Goal: Task Accomplishment & Management: Use online tool/utility

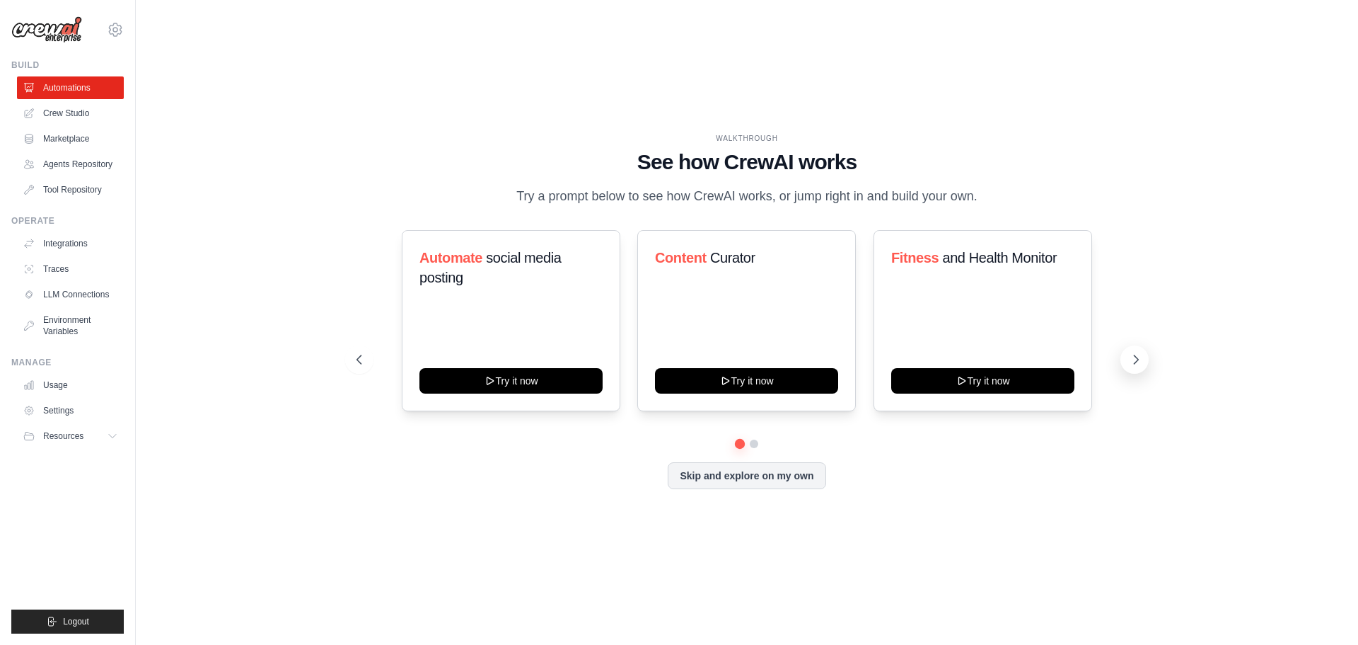
click at [1138, 353] on icon at bounding box center [1136, 359] width 14 height 14
click at [79, 163] on link "Agents Repository" at bounding box center [71, 164] width 107 height 23
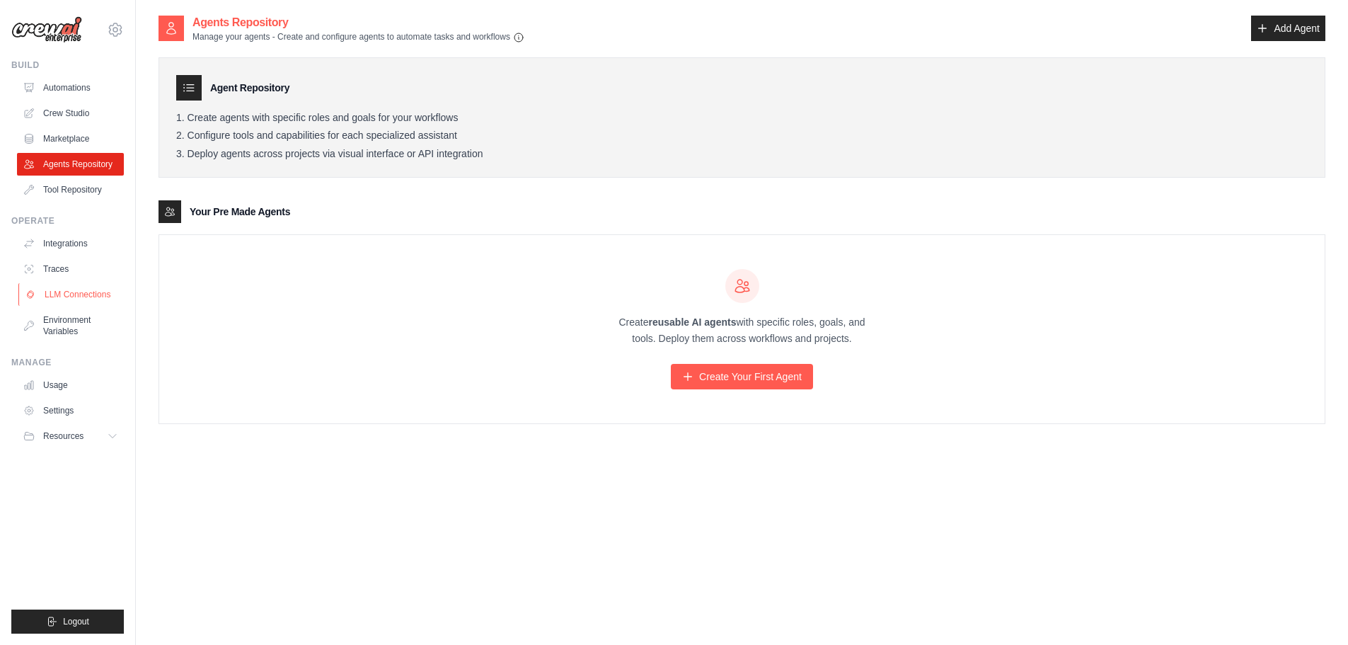
click at [91, 292] on link "LLM Connections" at bounding box center [71, 294] width 107 height 23
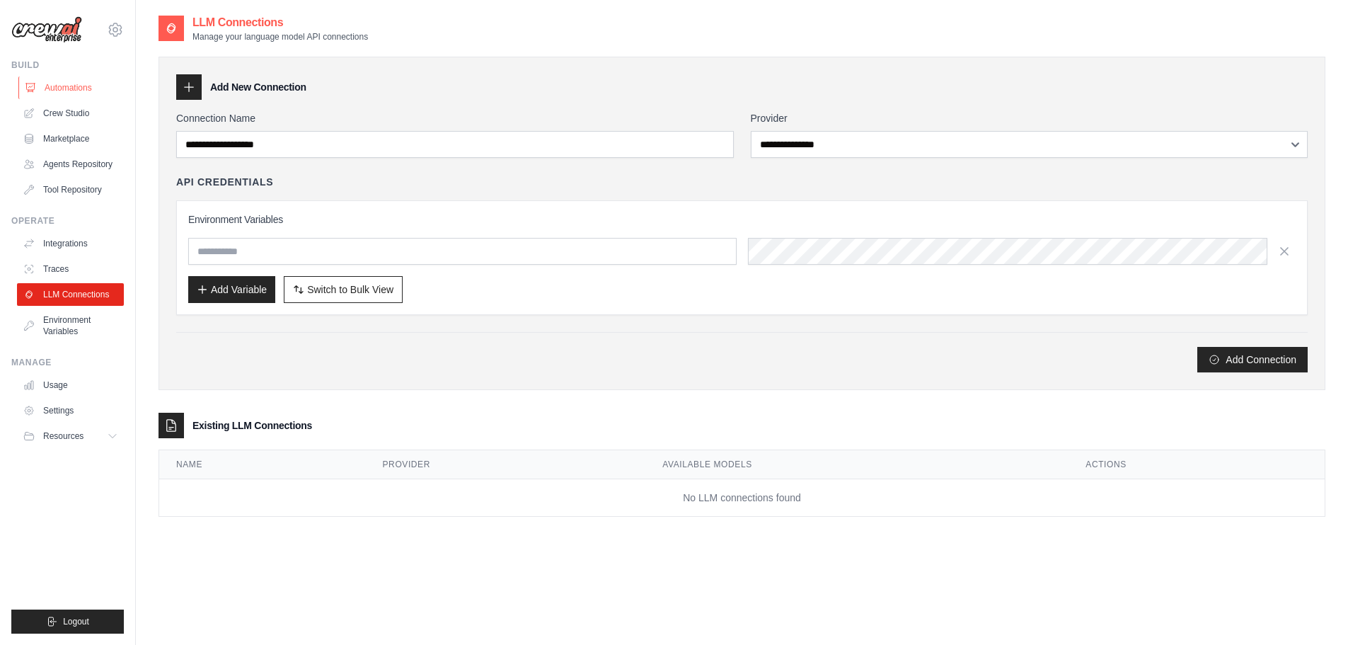
click at [61, 83] on link "Automations" at bounding box center [71, 87] width 107 height 23
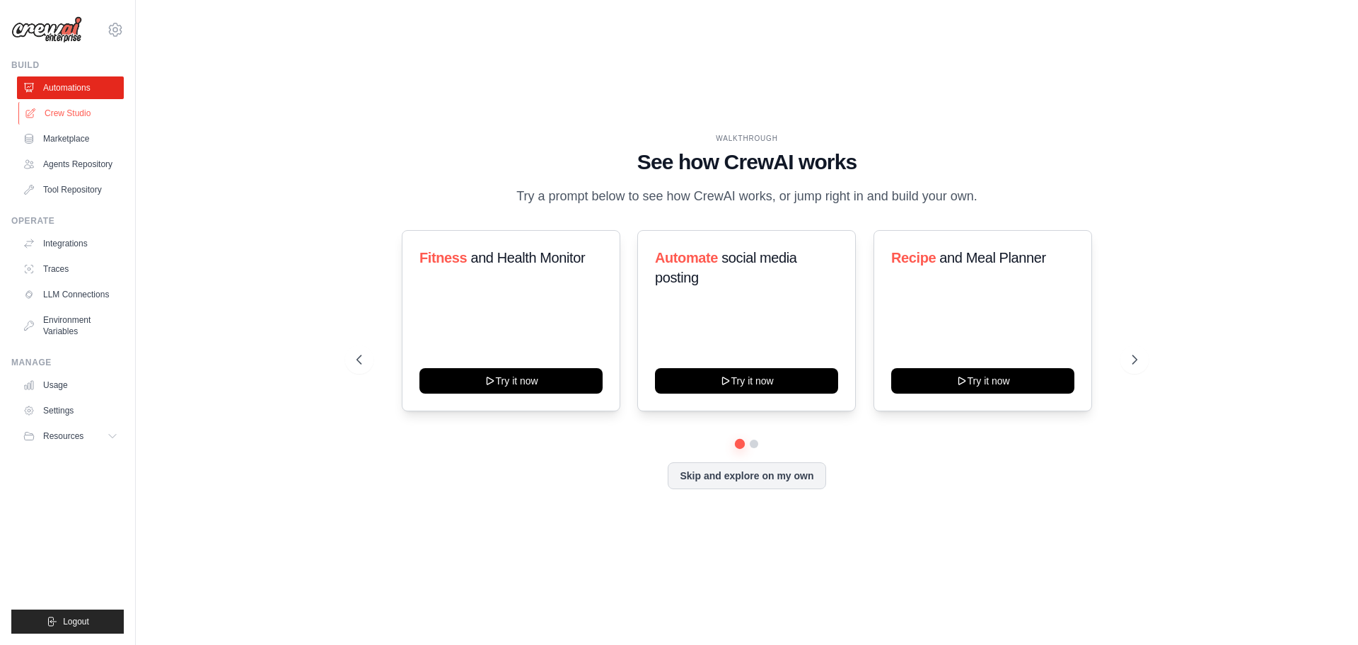
click at [54, 112] on link "Crew Studio" at bounding box center [71, 113] width 107 height 23
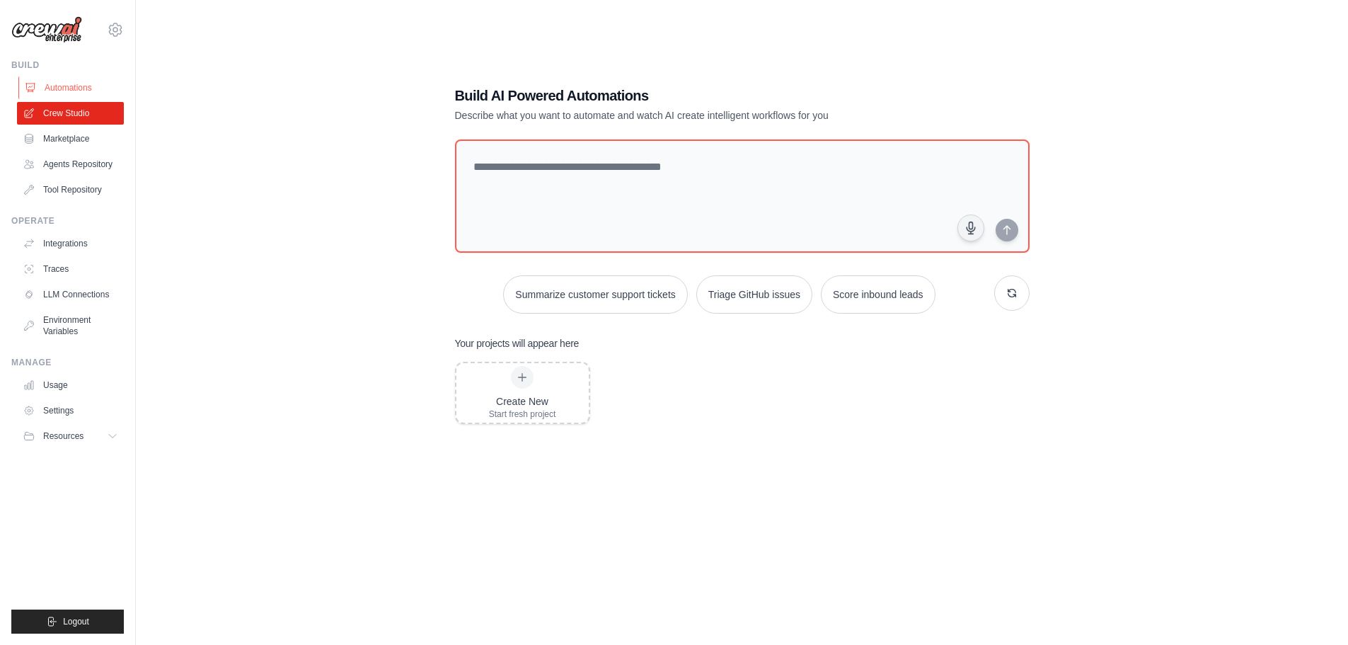
click at [75, 86] on link "Automations" at bounding box center [71, 87] width 107 height 23
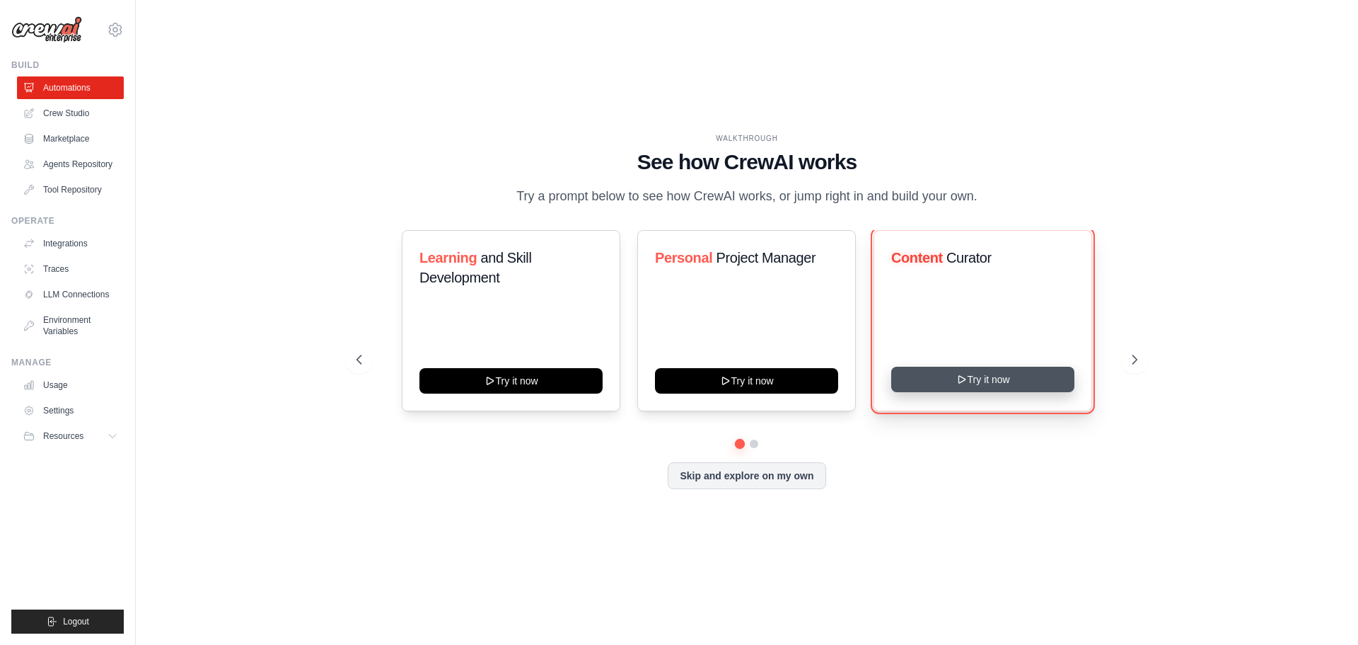
click at [982, 377] on button "Try it now" at bounding box center [983, 379] width 183 height 25
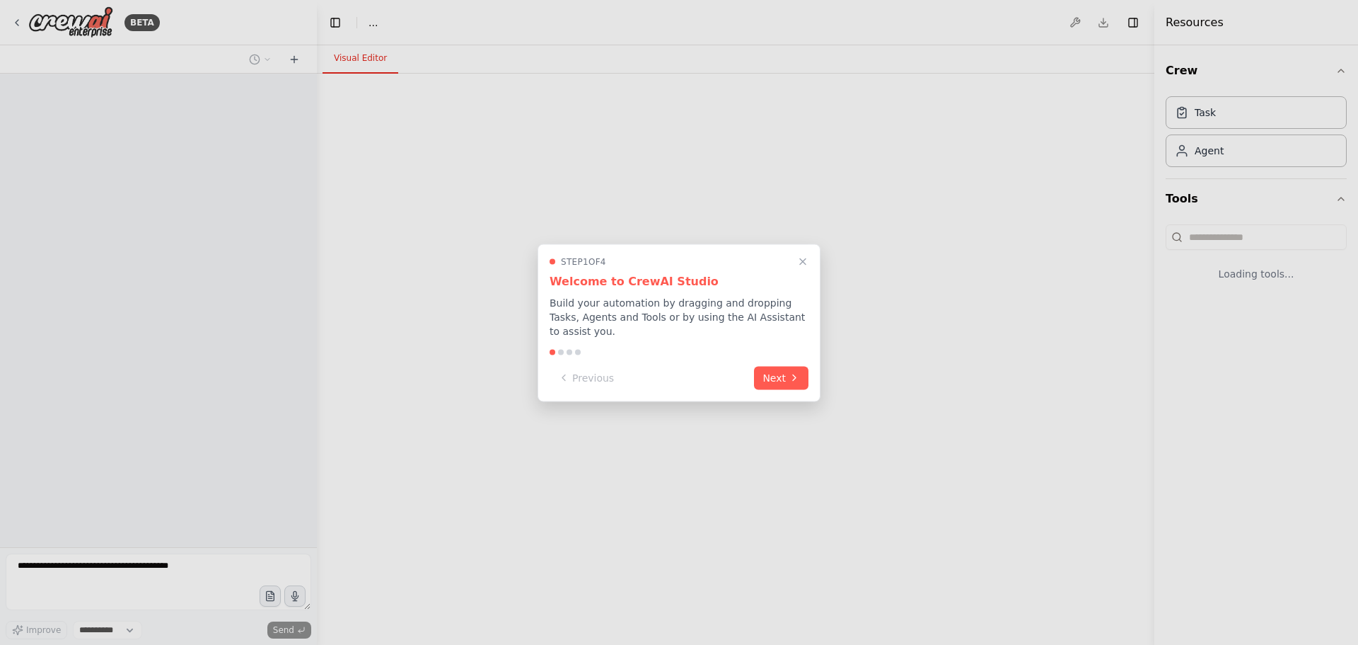
select select "****"
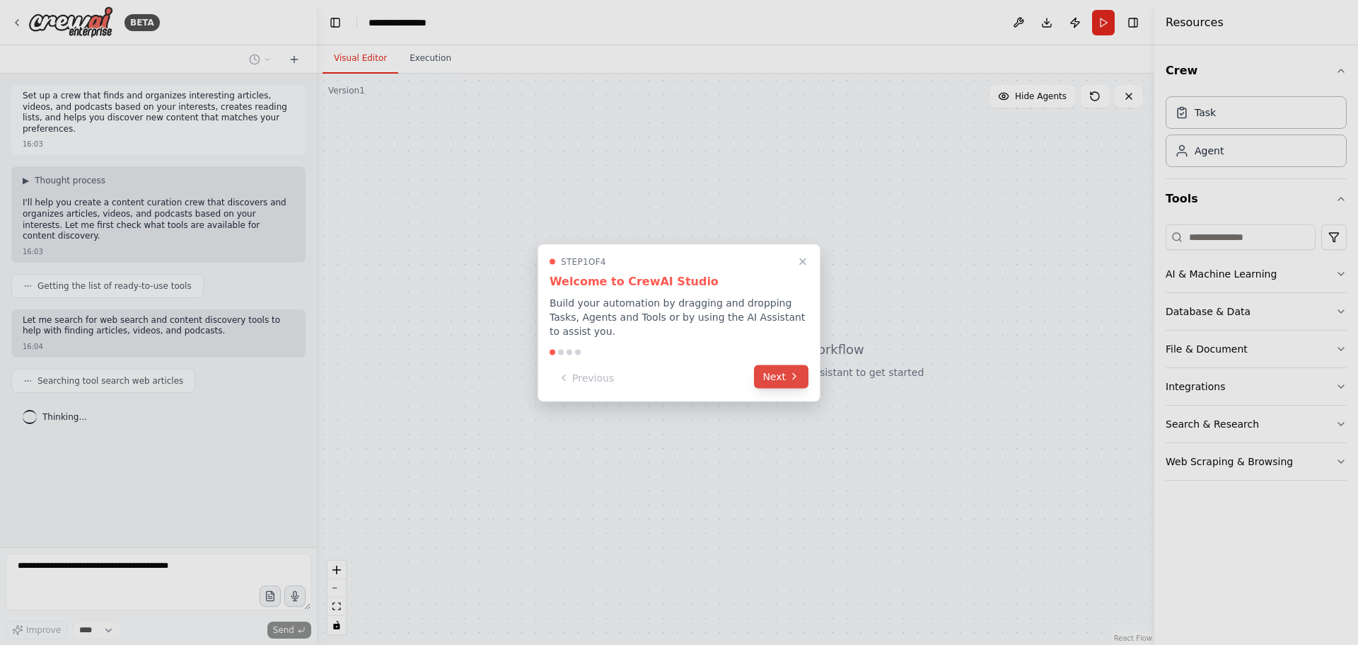
click at [784, 364] on button "Next" at bounding box center [781, 375] width 54 height 23
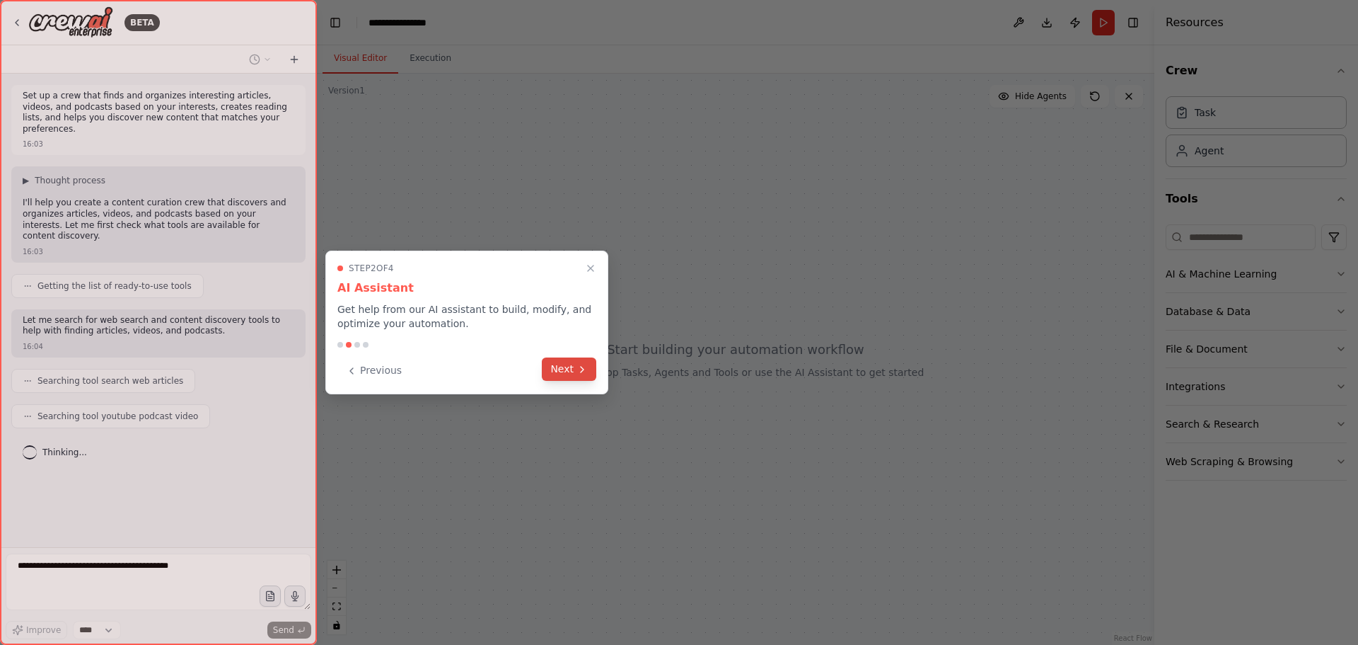
click at [567, 363] on button "Next" at bounding box center [569, 368] width 54 height 23
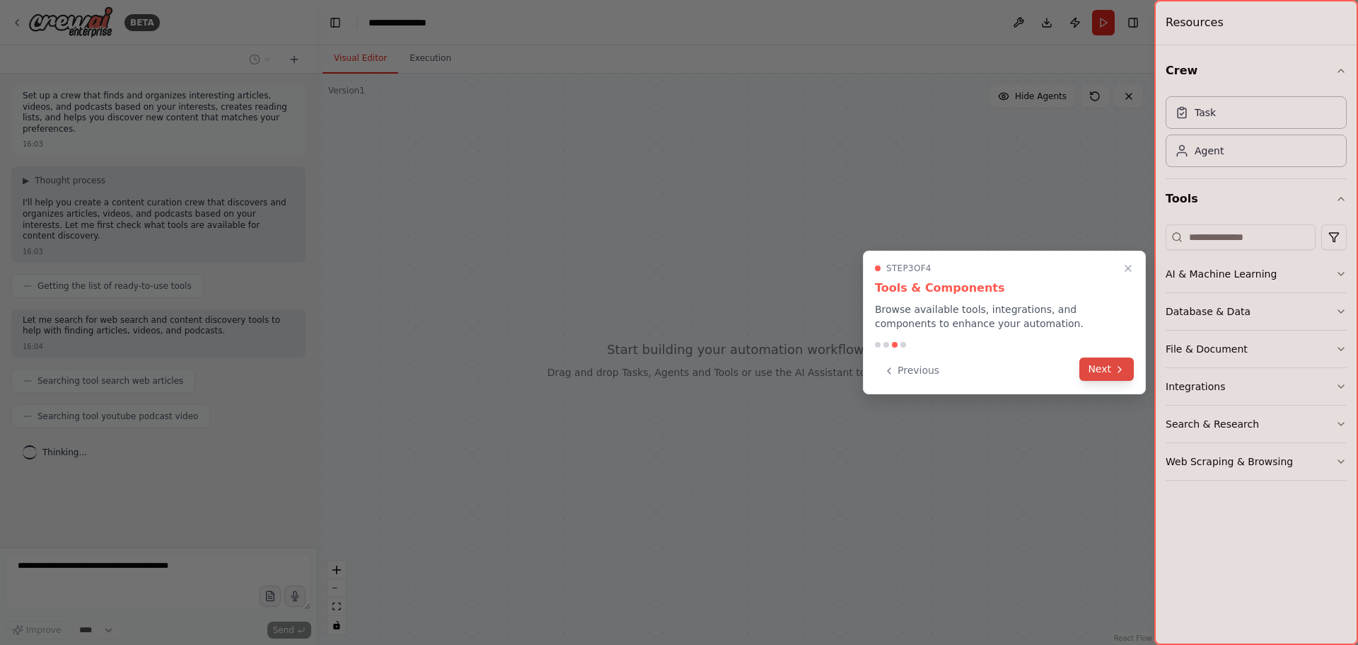
click at [1106, 375] on button "Next" at bounding box center [1107, 368] width 54 height 23
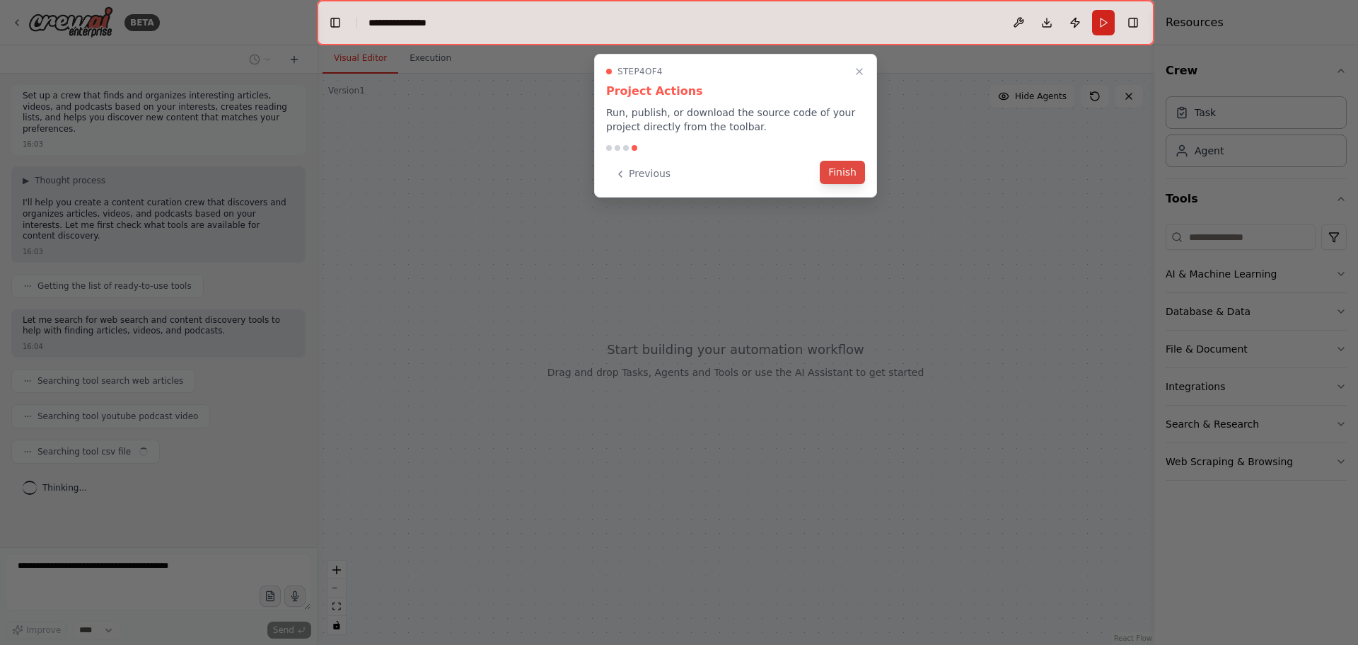
click at [842, 175] on button "Finish" at bounding box center [842, 172] width 45 height 23
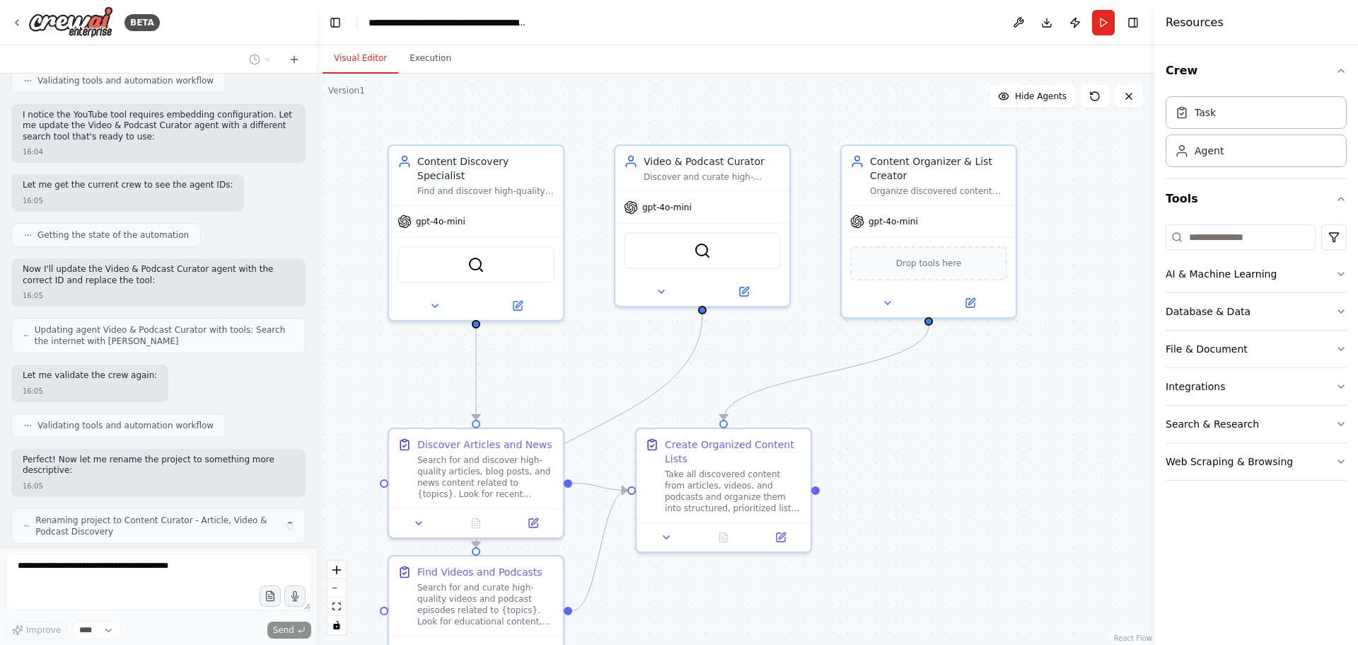
scroll to position [925, 0]
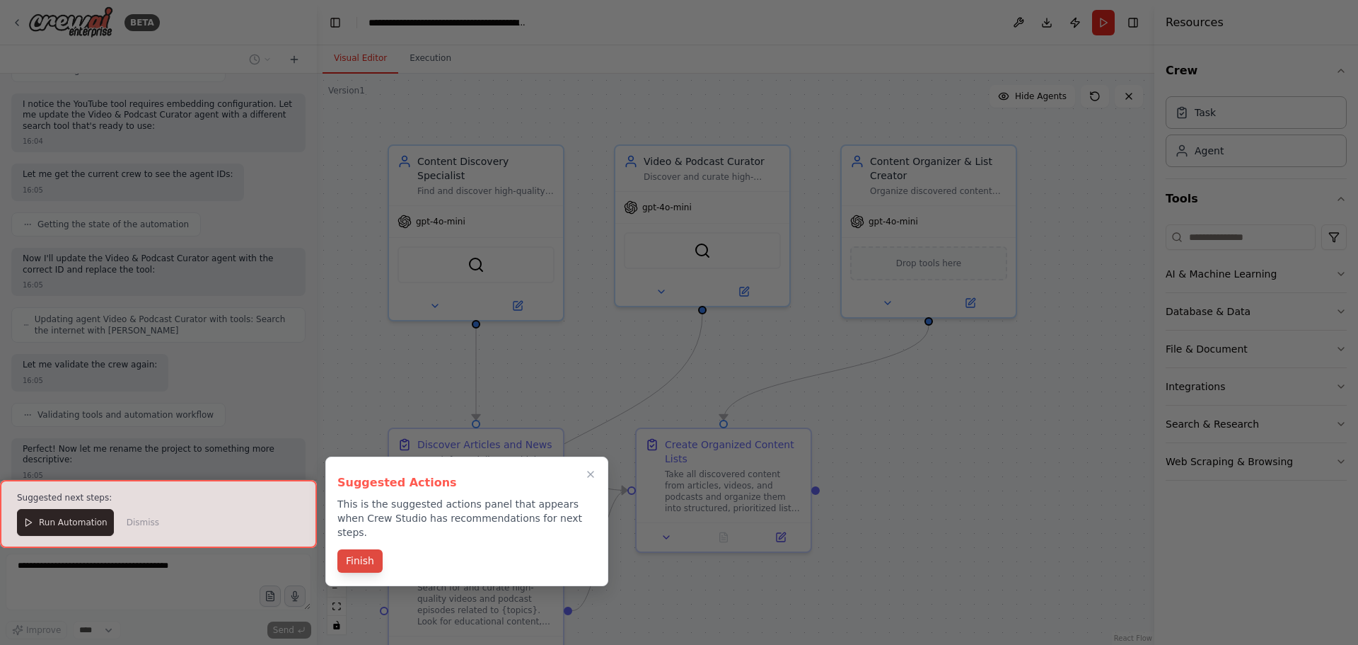
click at [354, 549] on button "Finish" at bounding box center [359, 560] width 45 height 23
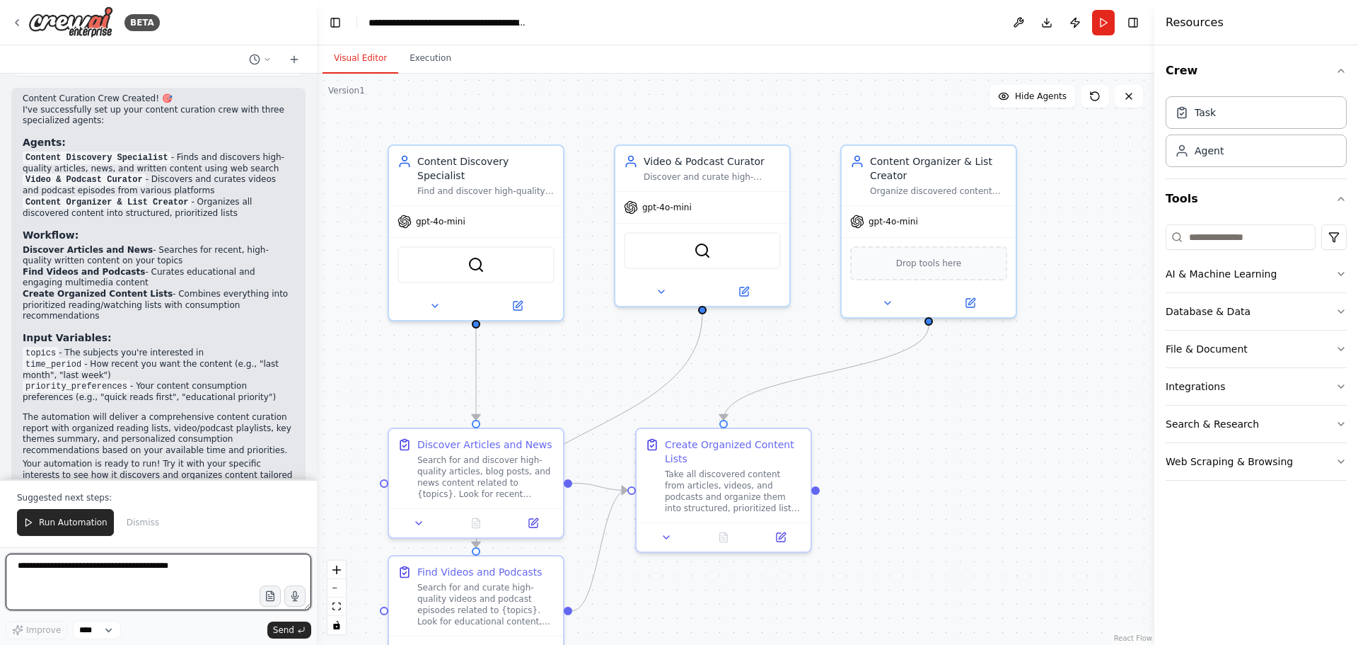
scroll to position [1392, 0]
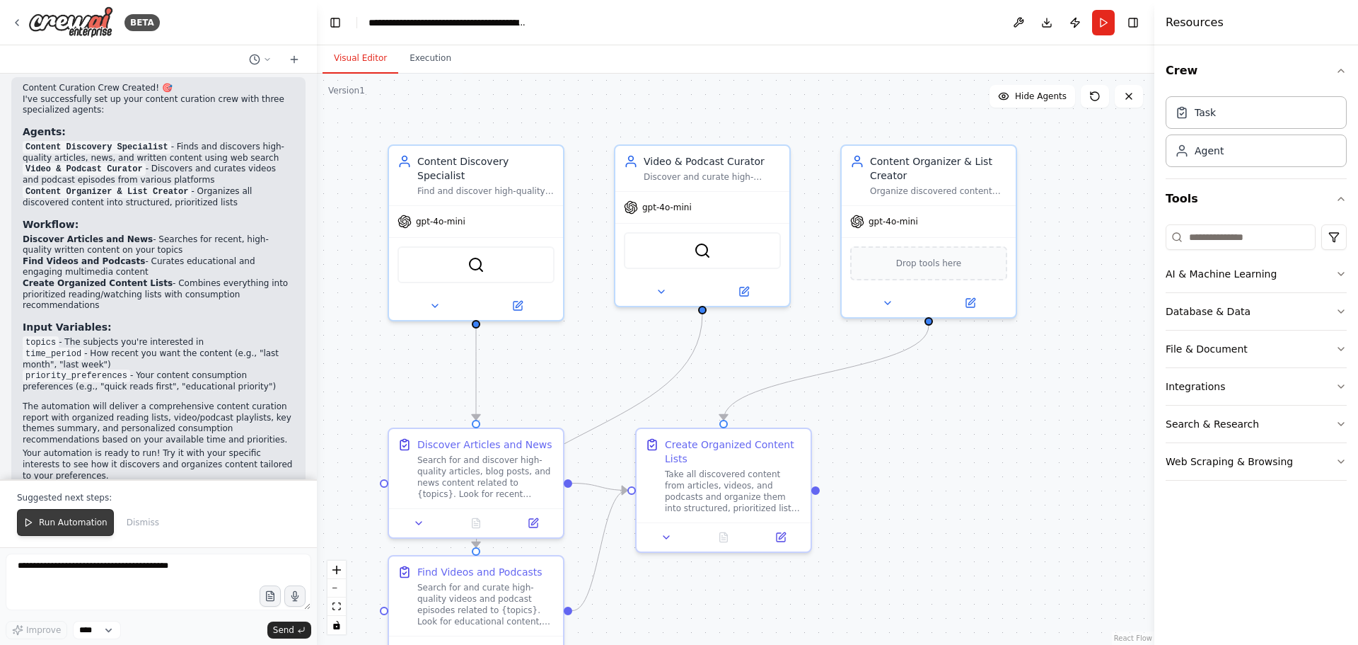
click at [55, 524] on span "Run Automation" at bounding box center [73, 522] width 69 height 11
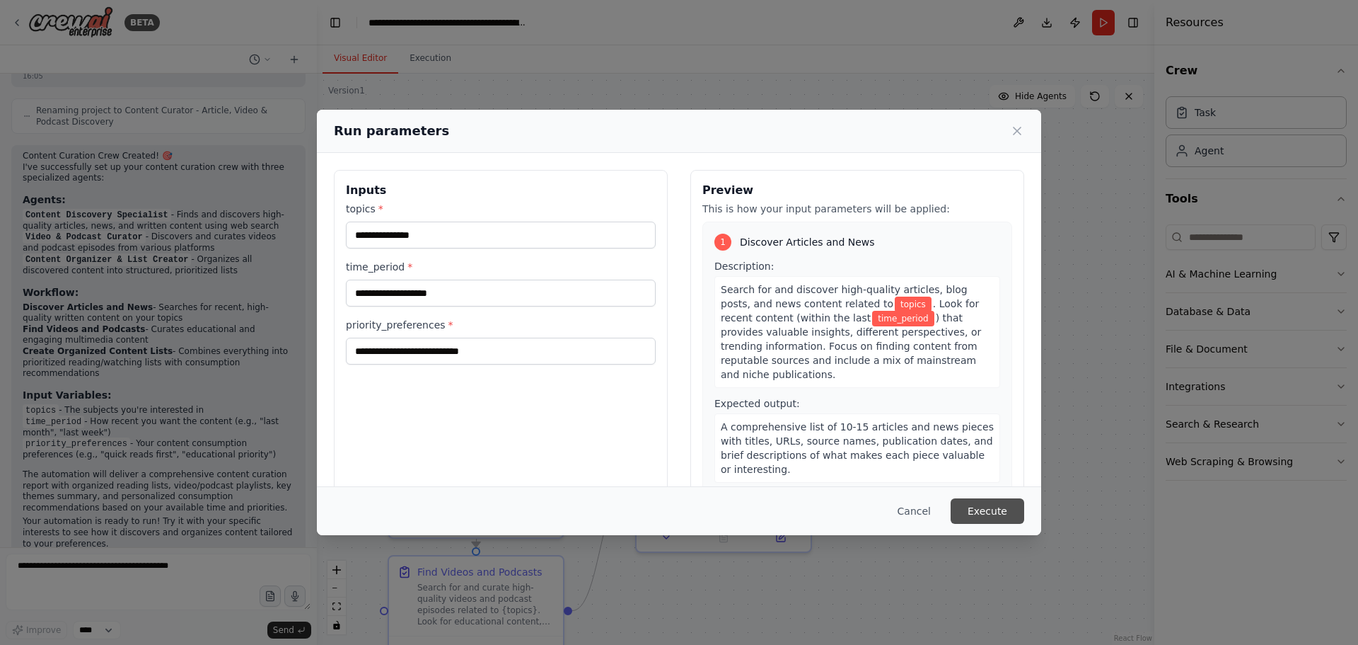
click at [986, 517] on button "Execute" at bounding box center [988, 510] width 74 height 25
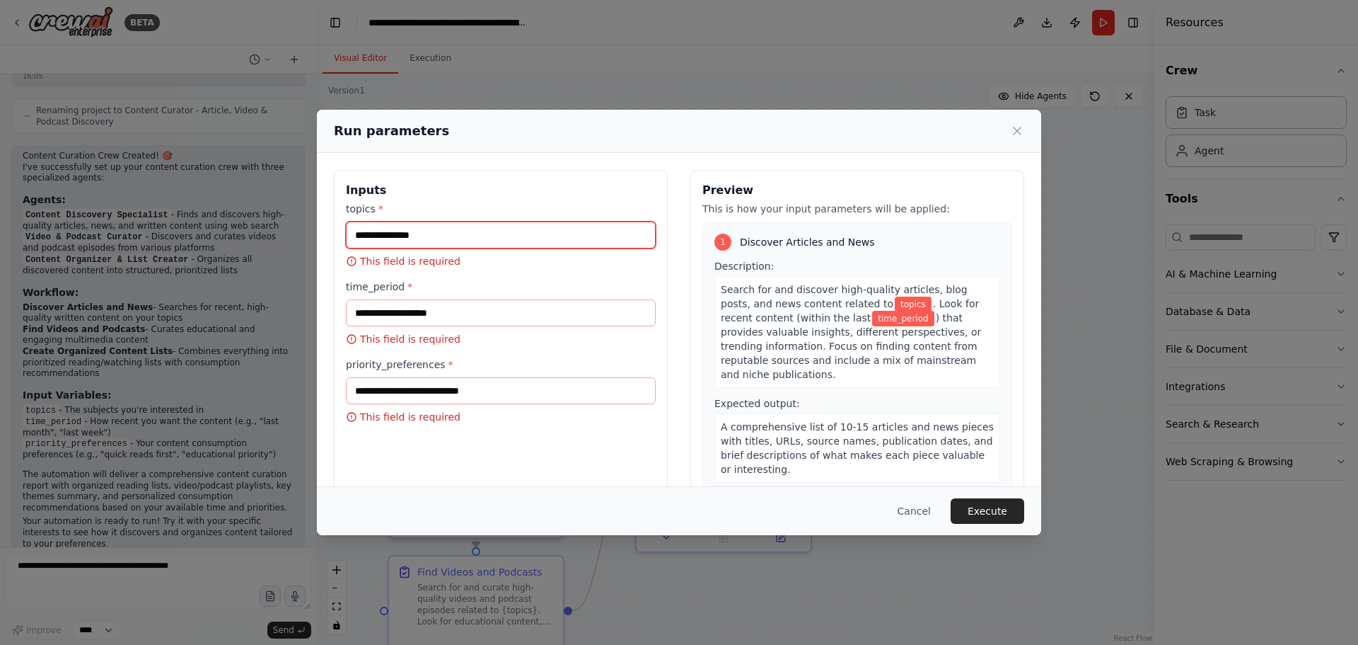
click at [444, 233] on input "topics *" at bounding box center [501, 234] width 310 height 27
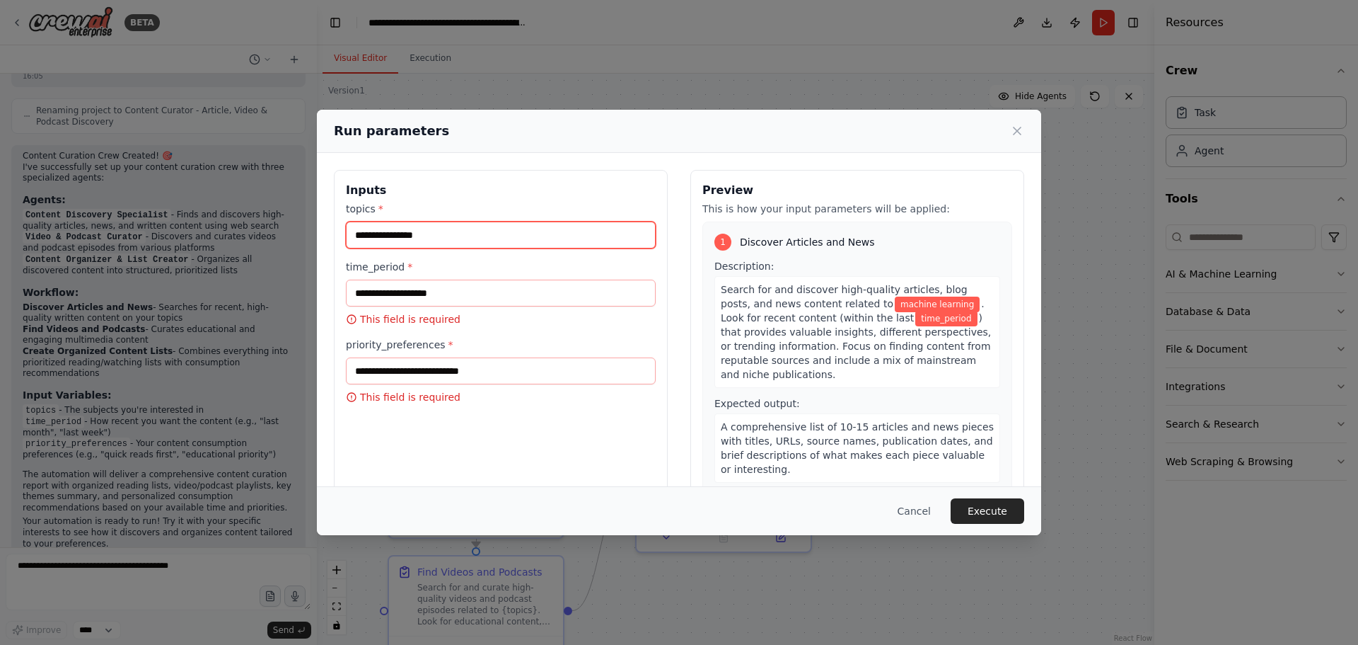
type input "**********"
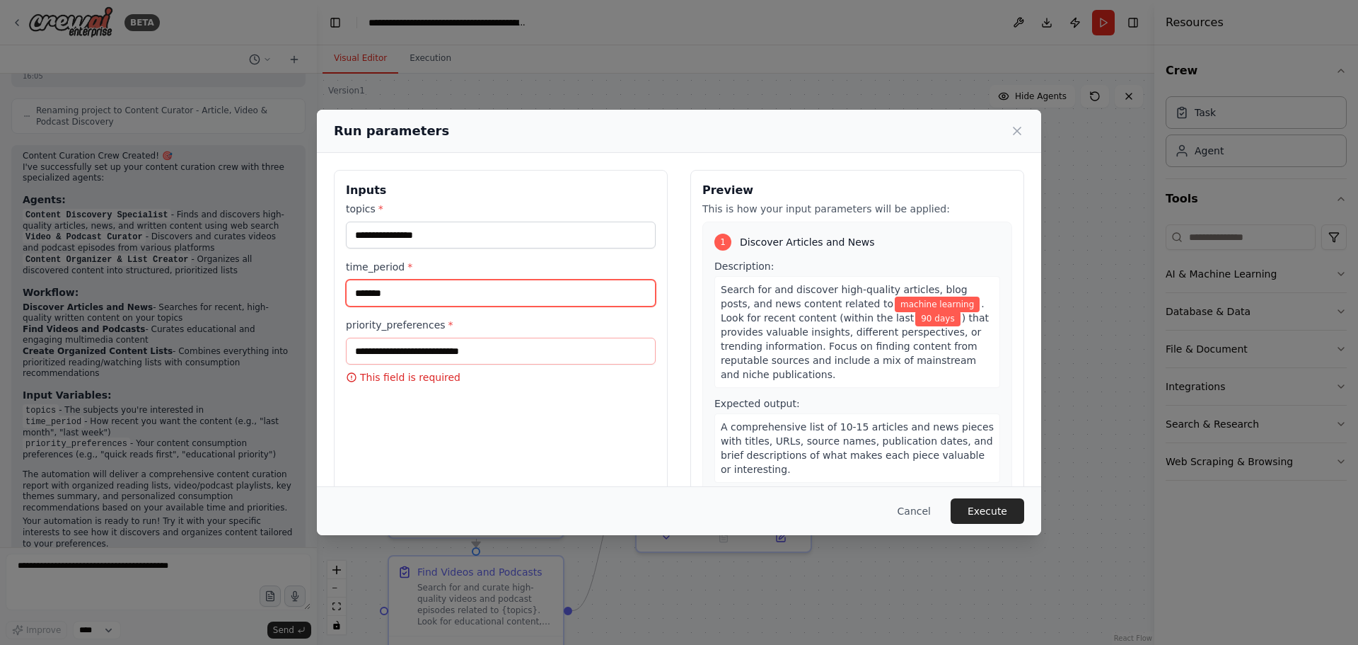
type input "*******"
click at [492, 353] on input "priority_preferences *" at bounding box center [501, 350] width 310 height 27
type input "*"
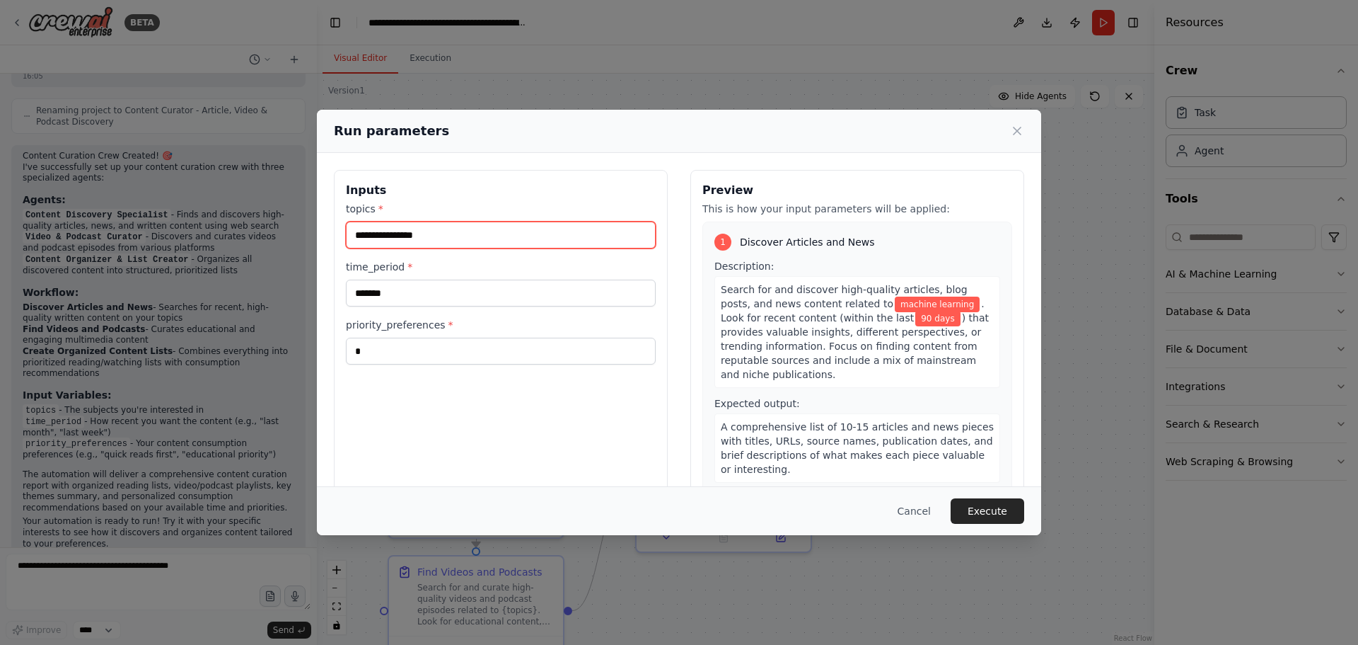
drag, startPoint x: 488, startPoint y: 236, endPoint x: 125, endPoint y: 232, distance: 363.0
click at [125, 232] on div "**********" at bounding box center [679, 322] width 1358 height 645
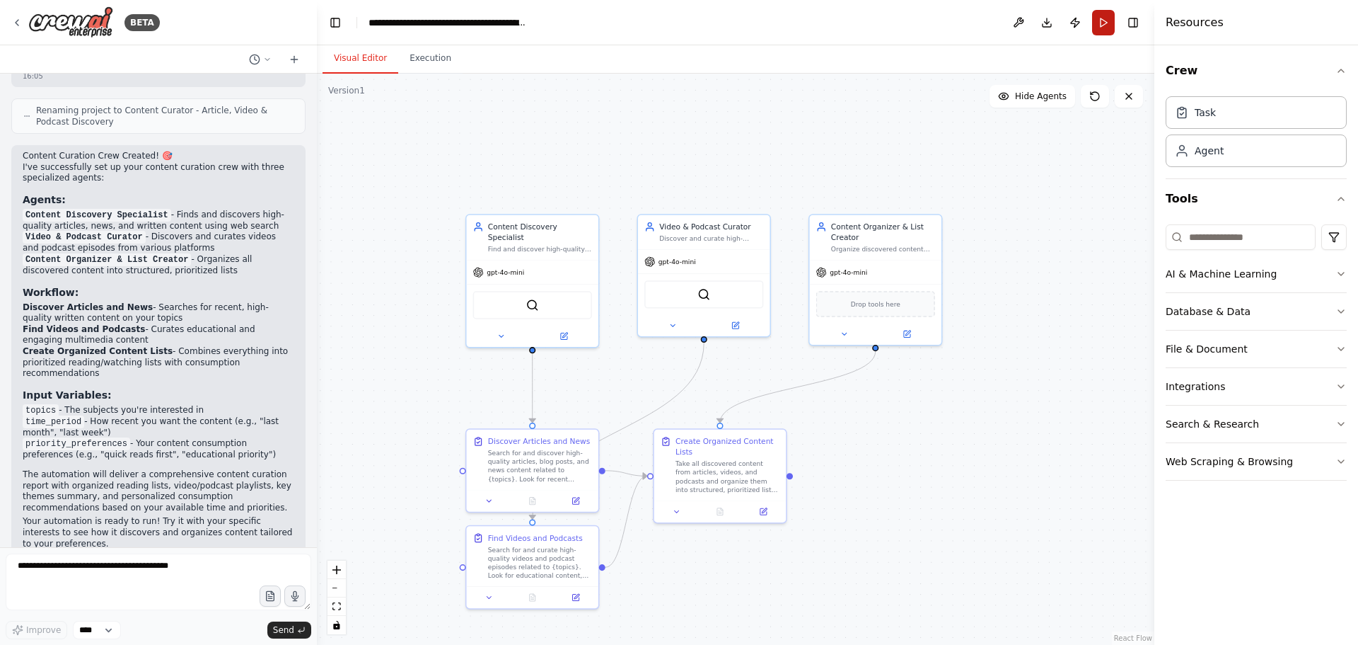
click at [1112, 23] on button "Run" at bounding box center [1103, 22] width 23 height 25
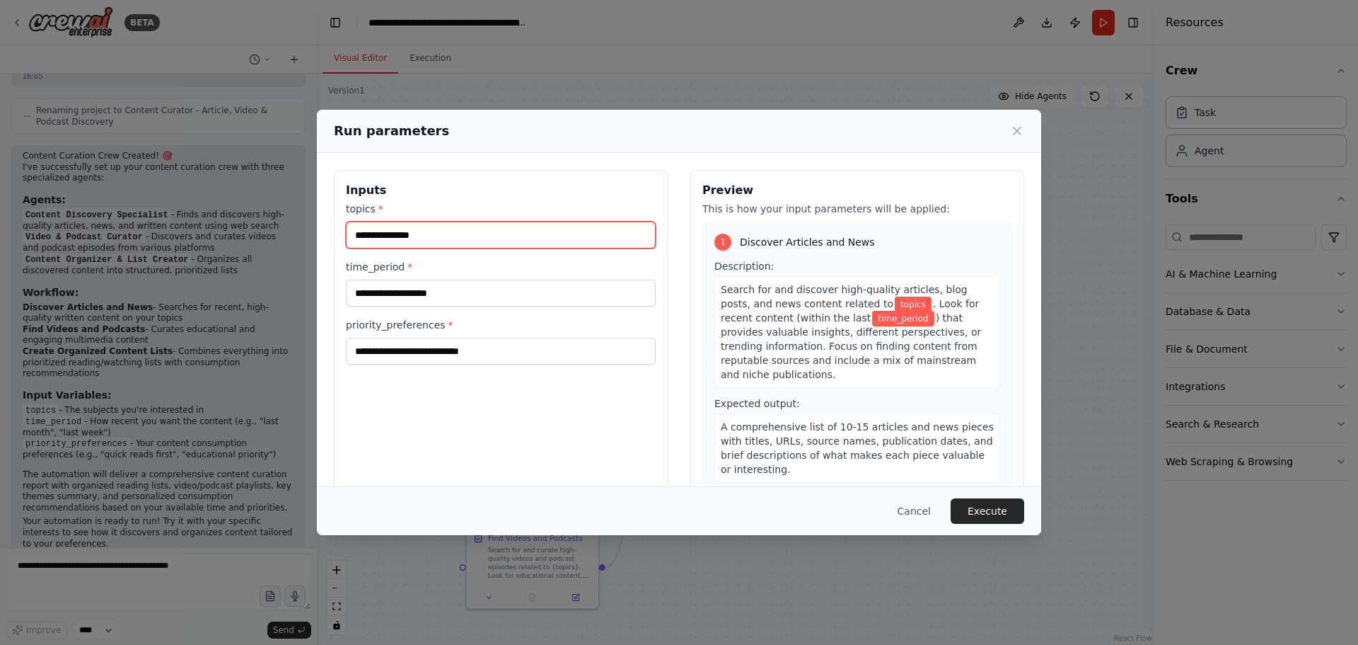
click at [425, 230] on input "topics *" at bounding box center [501, 234] width 310 height 27
click at [451, 236] on input "******" at bounding box center [501, 234] width 310 height 27
type input "**********"
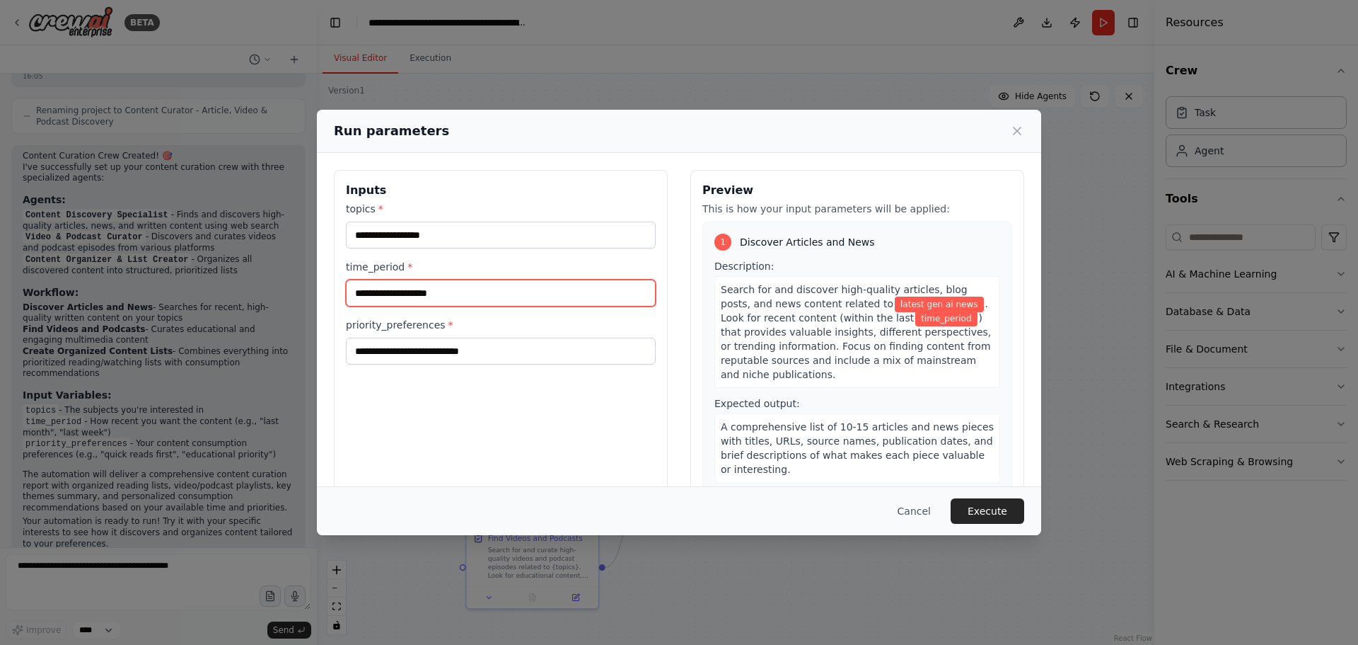
click at [434, 294] on input "time_period *" at bounding box center [501, 292] width 310 height 27
type input "*******"
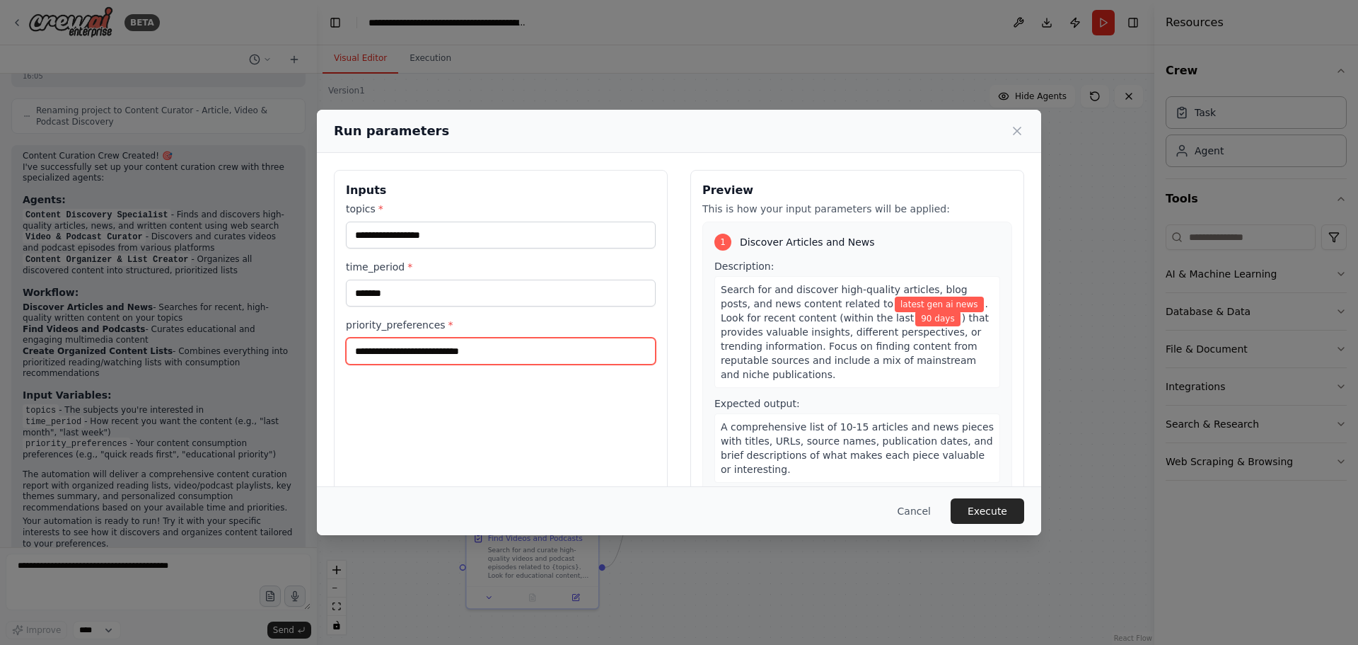
click at [411, 357] on input "priority_preferences *" at bounding box center [501, 350] width 310 height 27
click at [386, 395] on div "**********" at bounding box center [501, 337] width 334 height 335
click at [985, 504] on button "Execute" at bounding box center [988, 510] width 74 height 25
click at [451, 359] on input "priority_preferences *" at bounding box center [501, 350] width 310 height 27
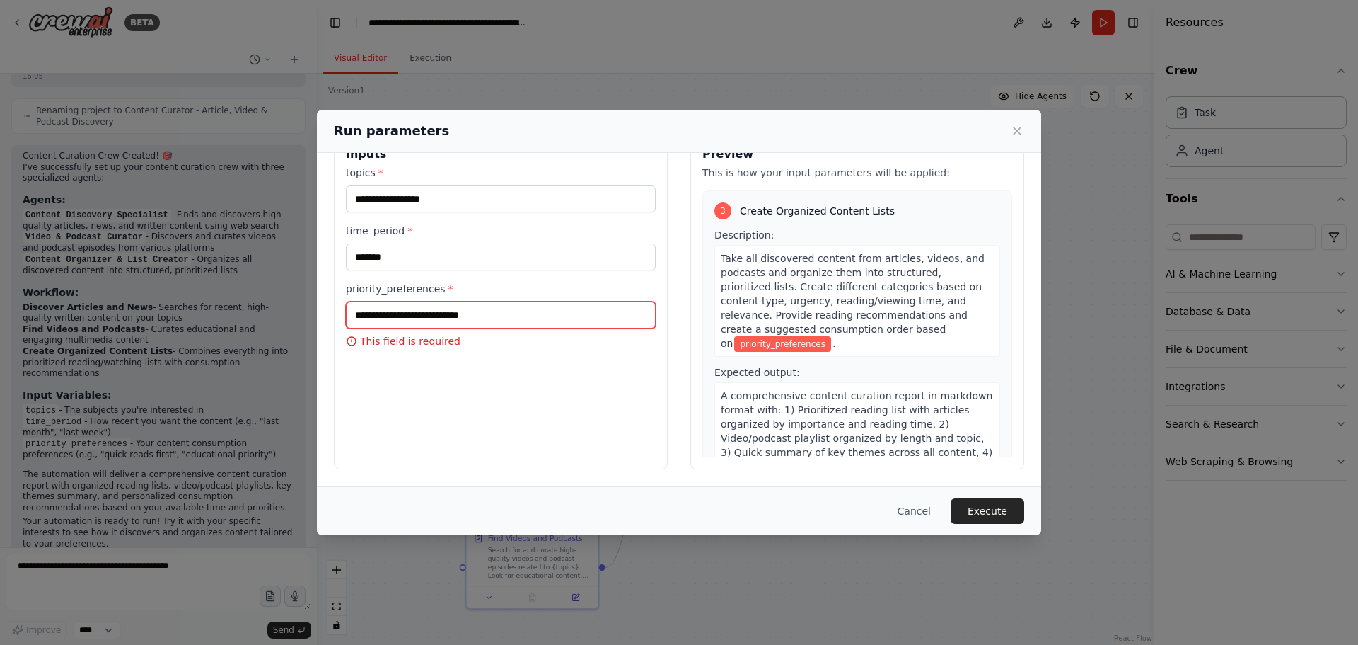
scroll to position [599, 0]
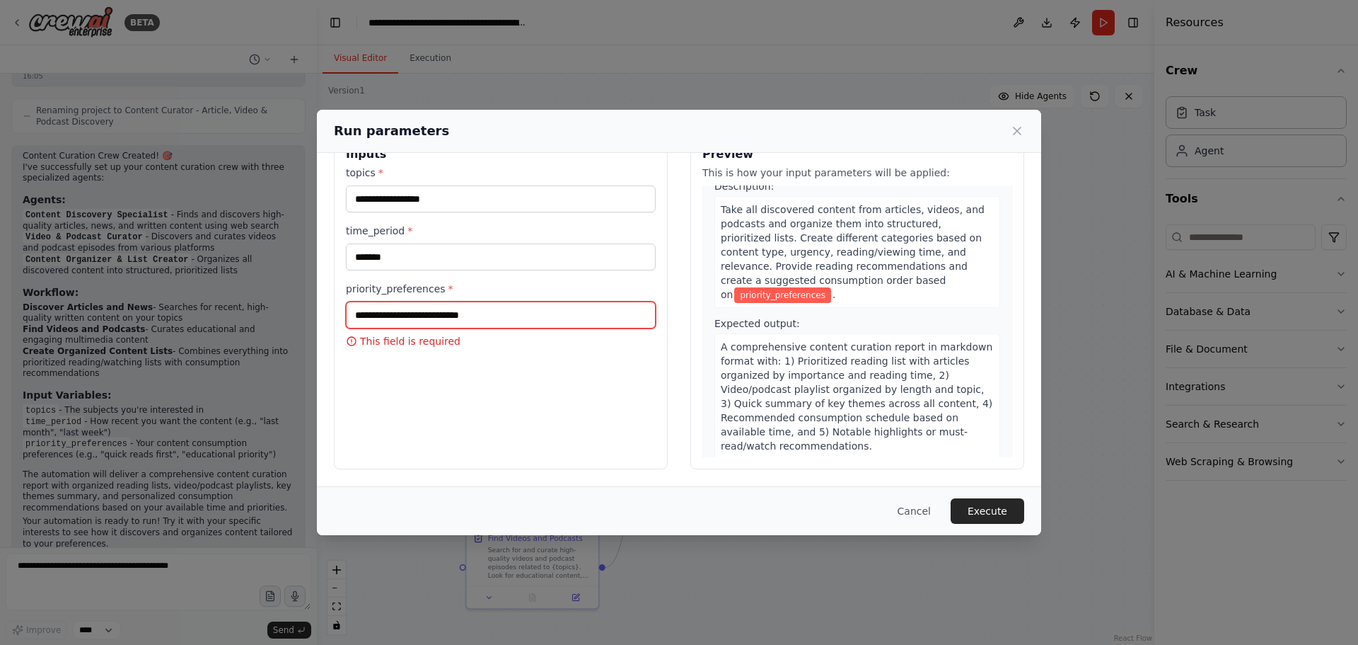
click at [507, 314] on input "priority_preferences *" at bounding box center [501, 314] width 310 height 27
click at [468, 399] on div "**********" at bounding box center [501, 301] width 334 height 335
click at [380, 315] on input "priority_preferences *" at bounding box center [501, 314] width 310 height 27
type input "**********"
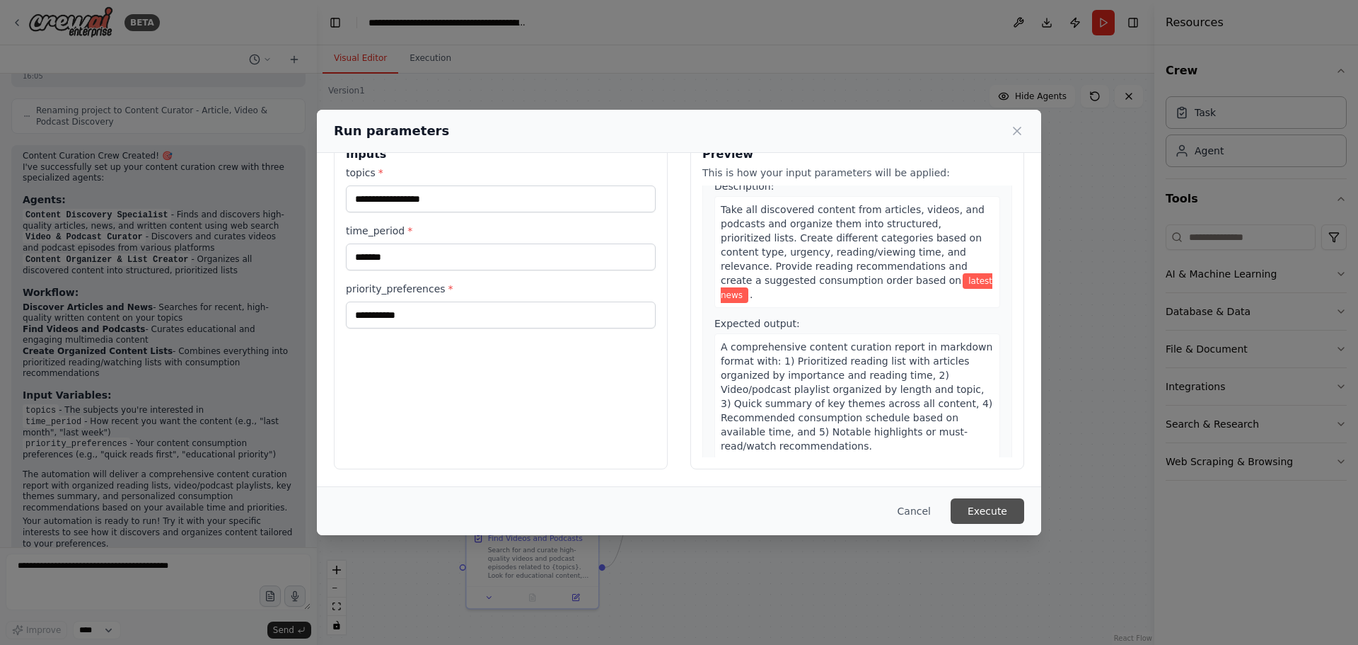
click at [975, 515] on button "Execute" at bounding box center [988, 510] width 74 height 25
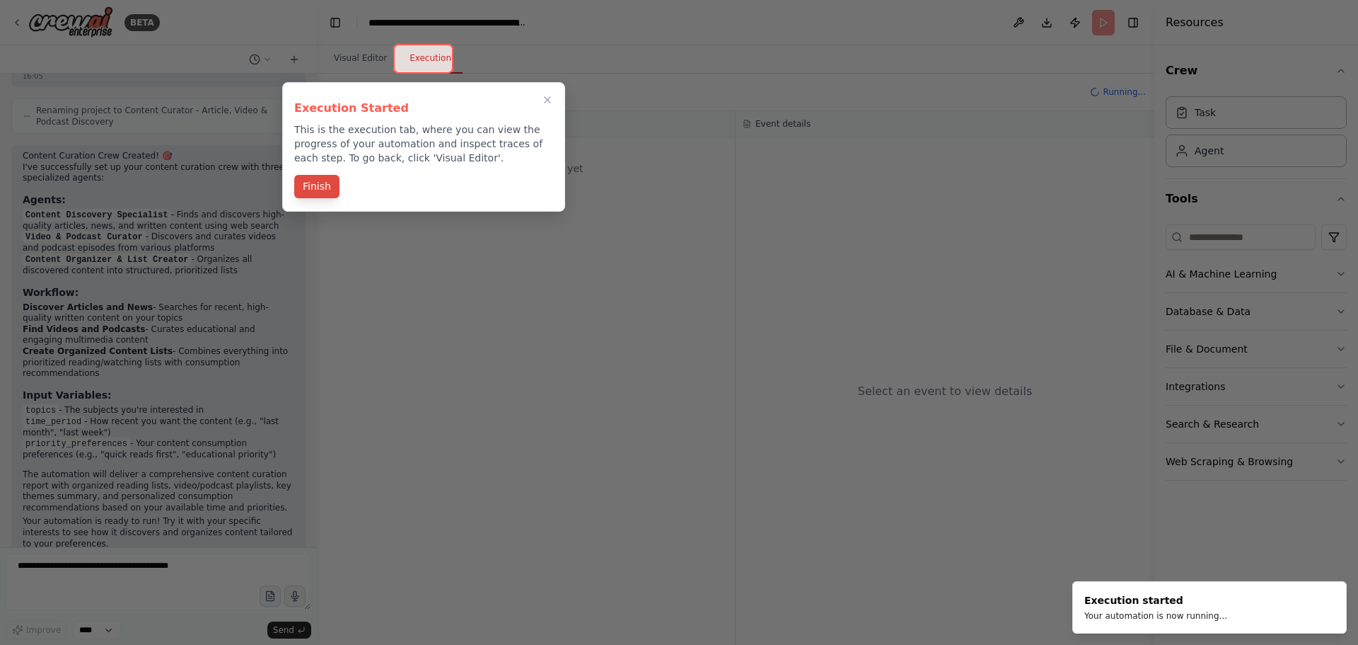
click at [325, 185] on button "Finish" at bounding box center [316, 186] width 45 height 23
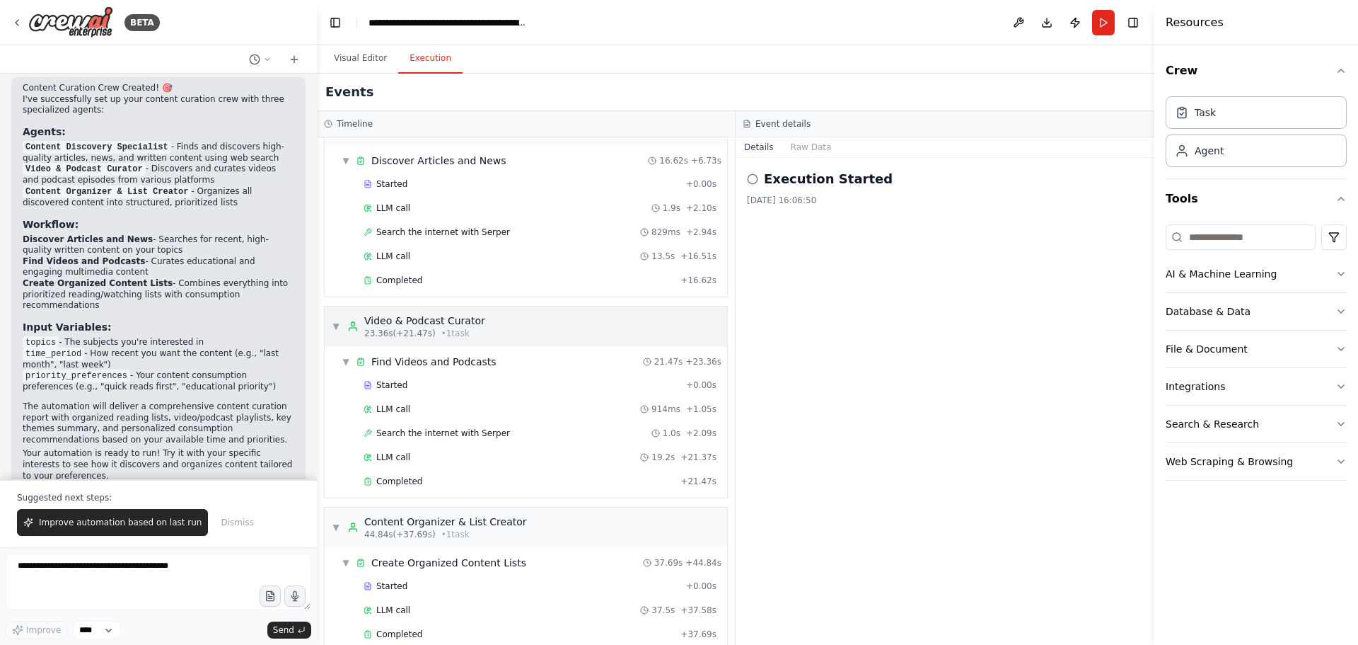
scroll to position [62, 0]
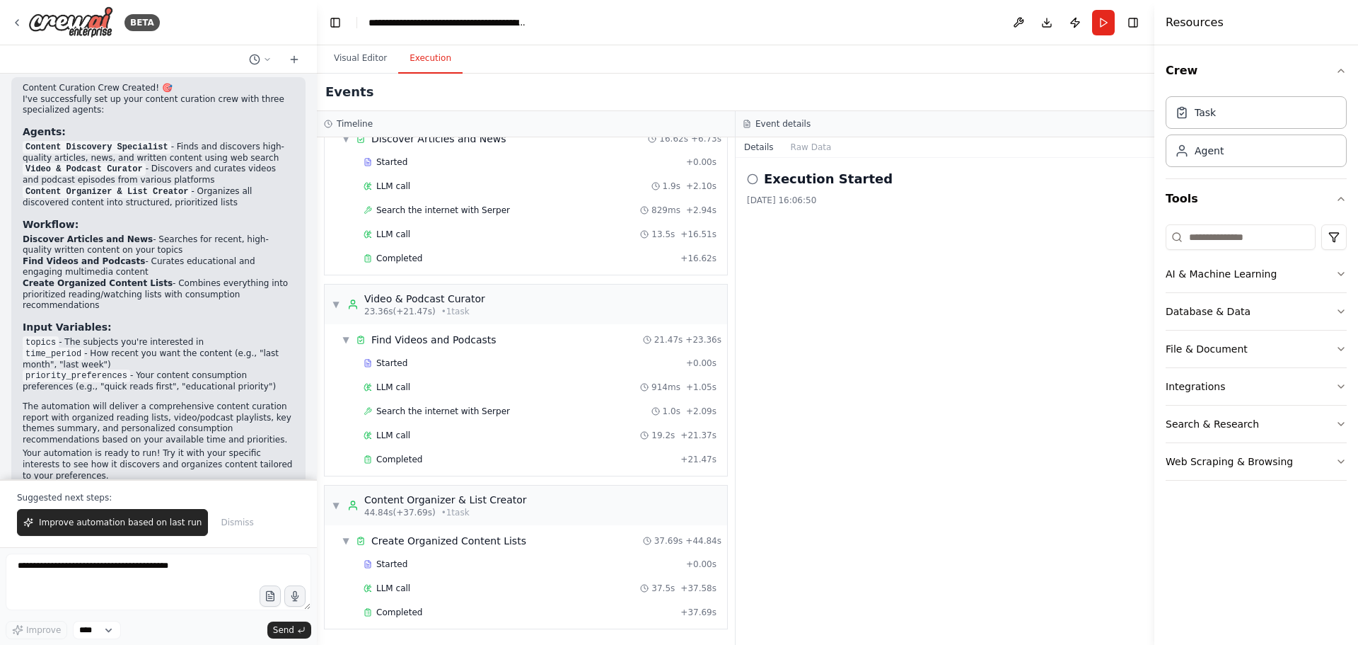
click at [755, 179] on icon at bounding box center [752, 178] width 11 height 11
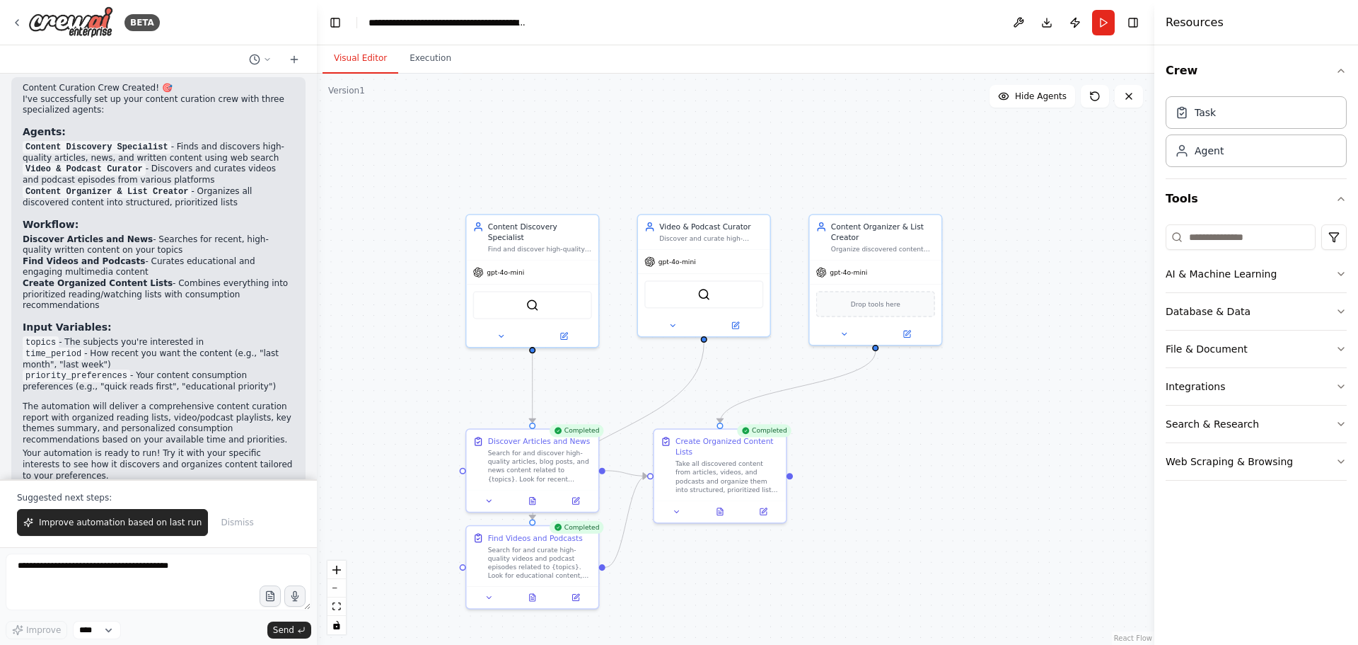
click at [356, 58] on button "Visual Editor" at bounding box center [361, 59] width 76 height 30
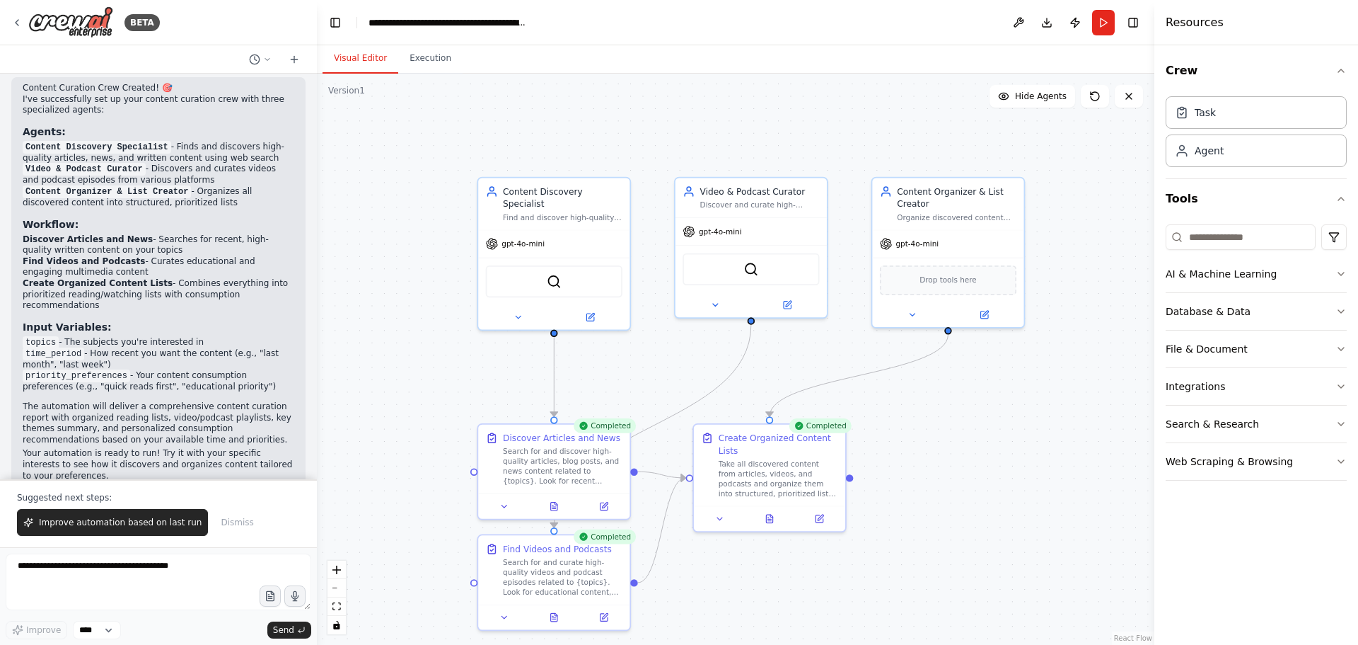
click at [425, 74] on div ".deletable-edge-delete-btn { width: 20px; height: 20px; border: 0px solid #ffff…" at bounding box center [736, 359] width 838 height 571
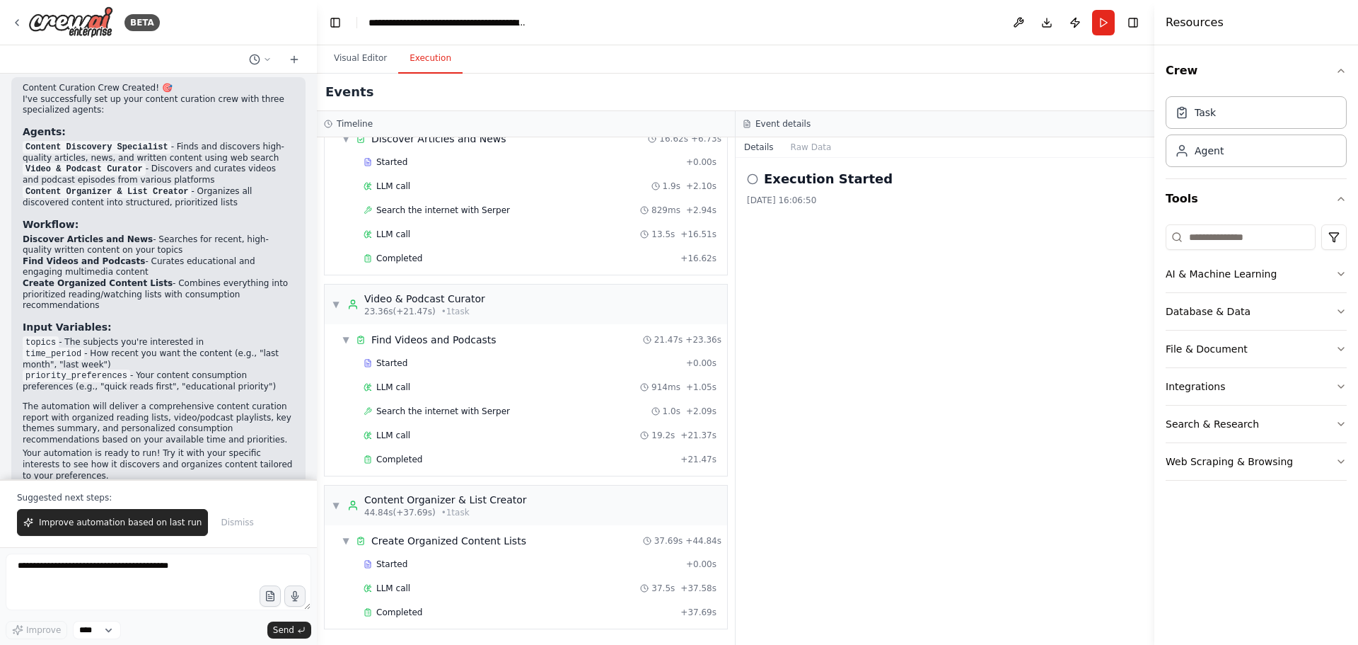
click at [432, 64] on button "Execution" at bounding box center [430, 59] width 64 height 30
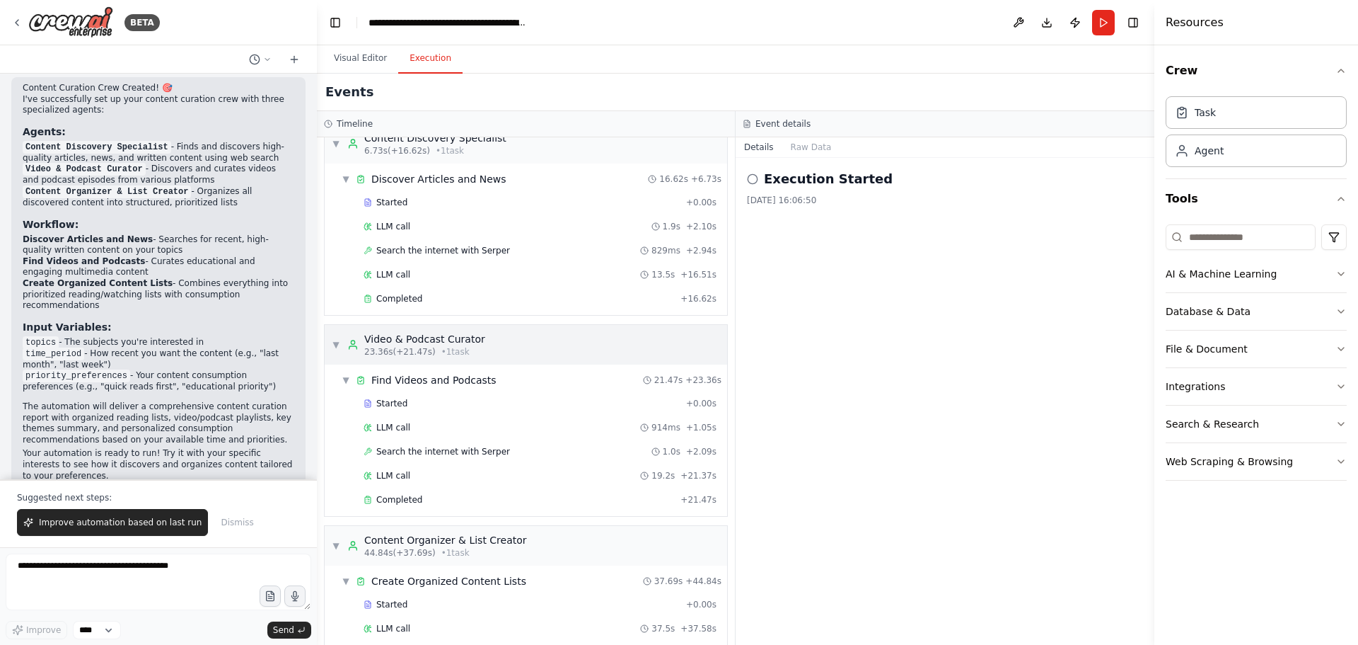
scroll to position [0, 0]
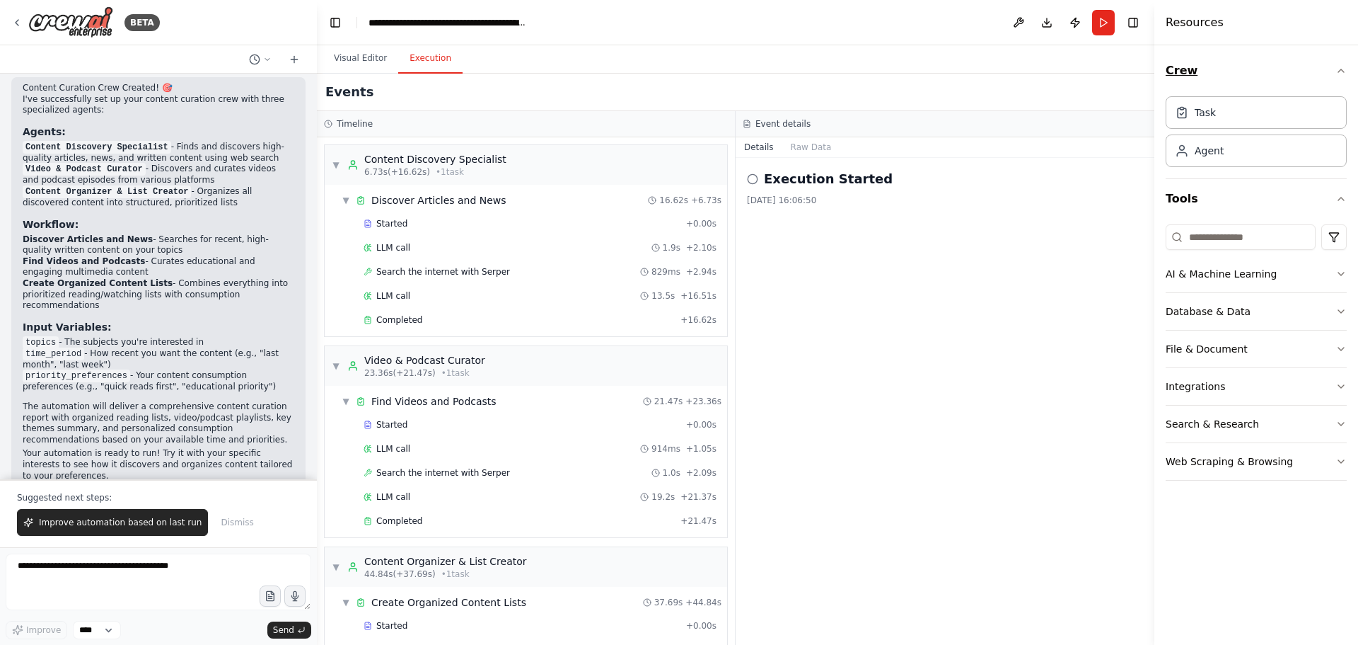
click at [1344, 70] on icon "button" at bounding box center [1341, 70] width 11 height 11
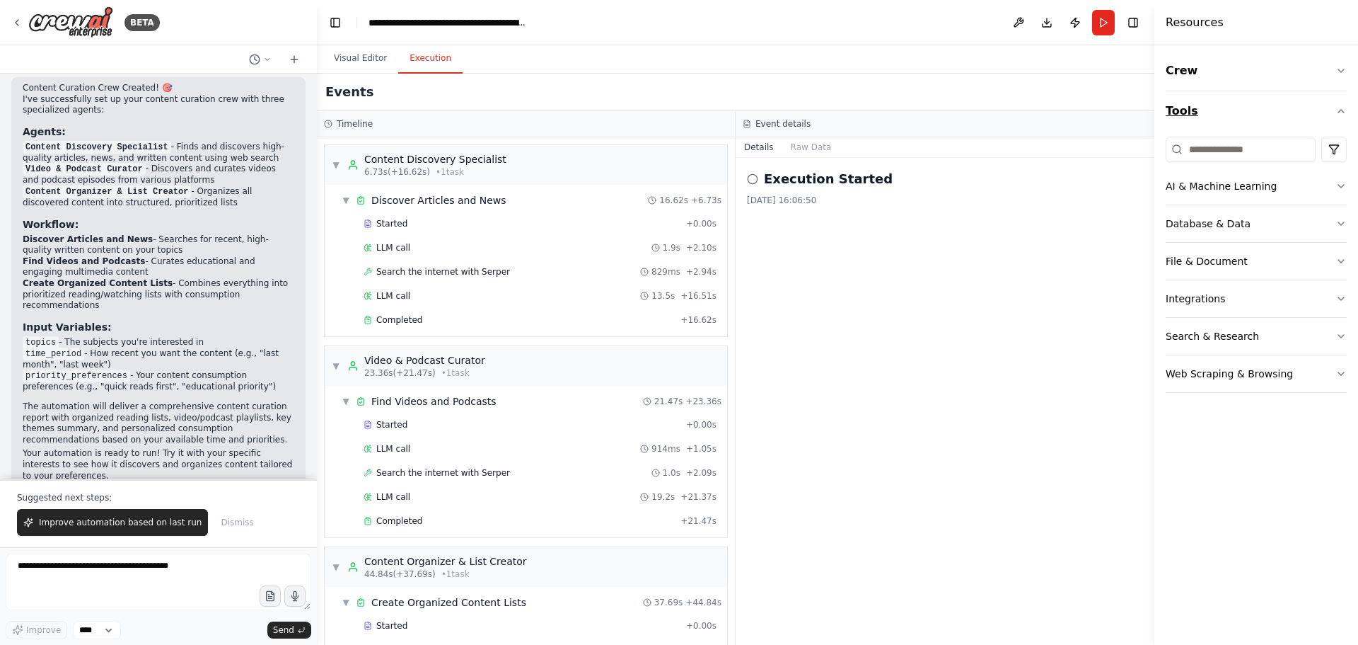
click at [1339, 105] on button "Tools" at bounding box center [1256, 111] width 181 height 40
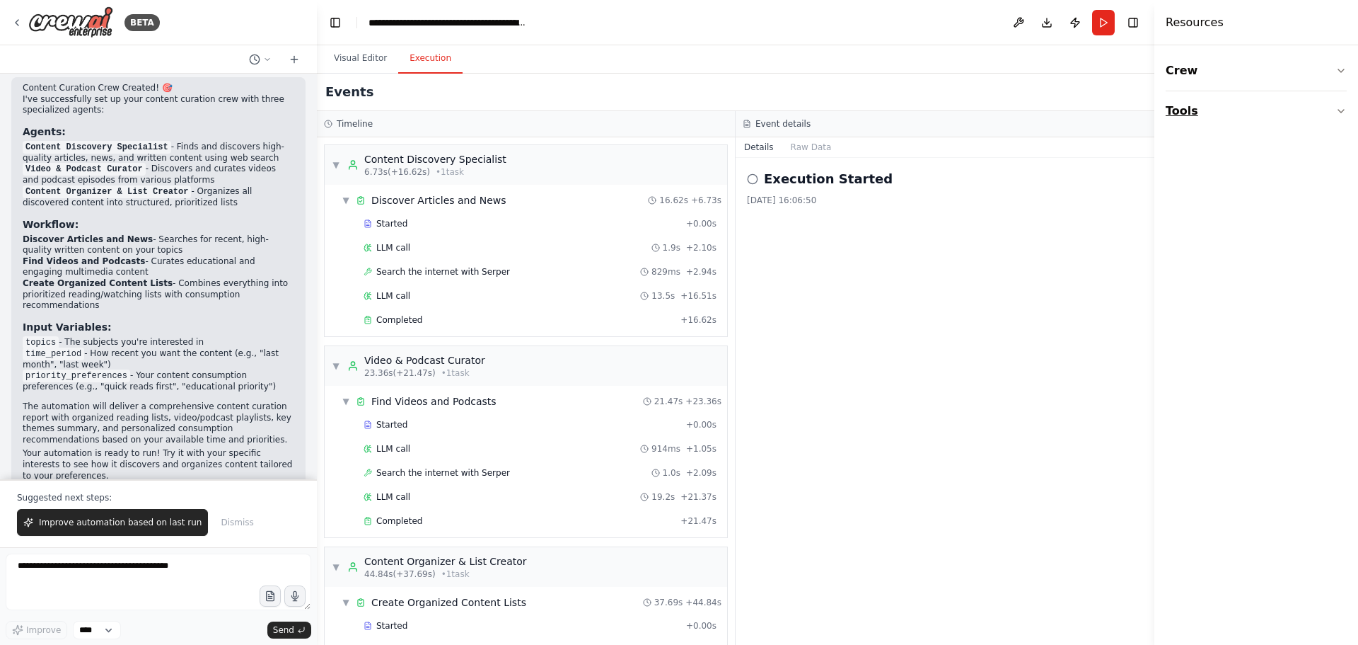
click at [1339, 105] on button "Tools" at bounding box center [1256, 111] width 181 height 40
click at [1341, 62] on button "Crew" at bounding box center [1256, 71] width 181 height 40
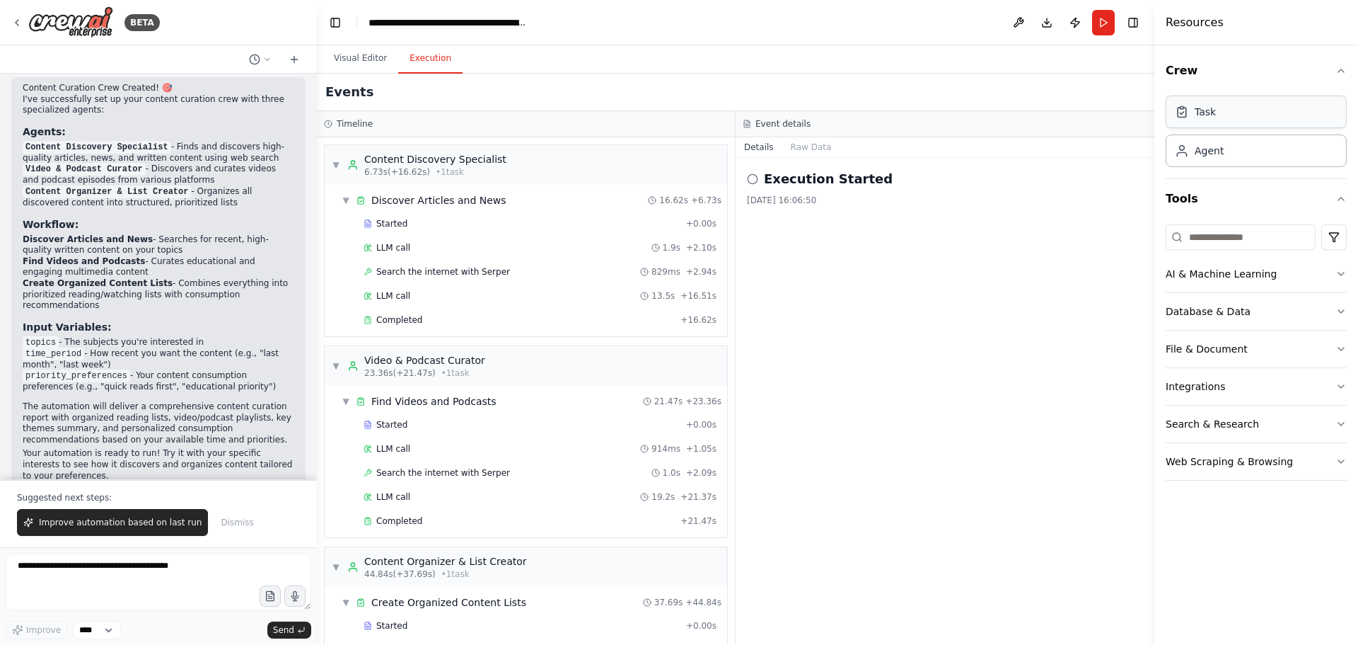
click at [1249, 117] on div "Task" at bounding box center [1256, 112] width 181 height 33
click at [332, 63] on button "Visual Editor" at bounding box center [361, 59] width 76 height 30
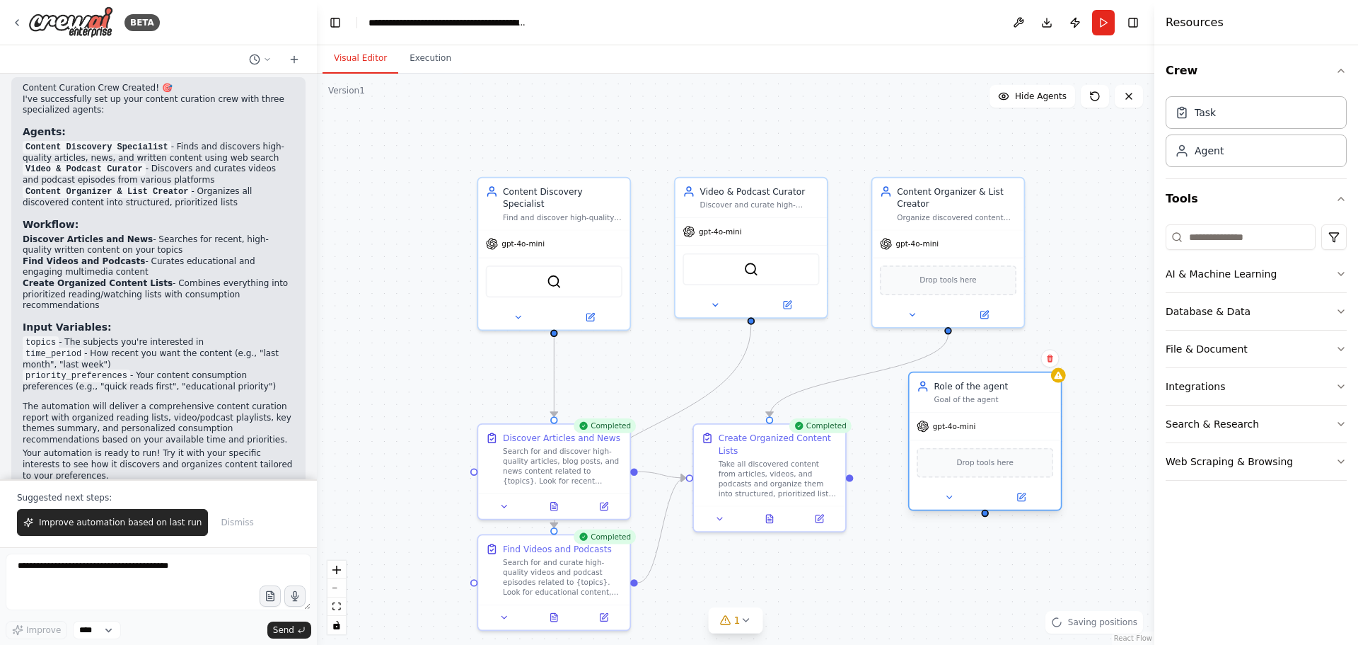
drag, startPoint x: 1114, startPoint y: 211, endPoint x: 957, endPoint y: 403, distance: 247.4
click at [957, 403] on div "Goal of the agent" at bounding box center [994, 400] width 120 height 10
click at [1051, 362] on icon at bounding box center [1050, 358] width 6 height 8
click at [1017, 363] on button "Confirm" at bounding box center [1011, 359] width 50 height 17
click at [1020, 367] on button "Confirm" at bounding box center [1011, 359] width 50 height 17
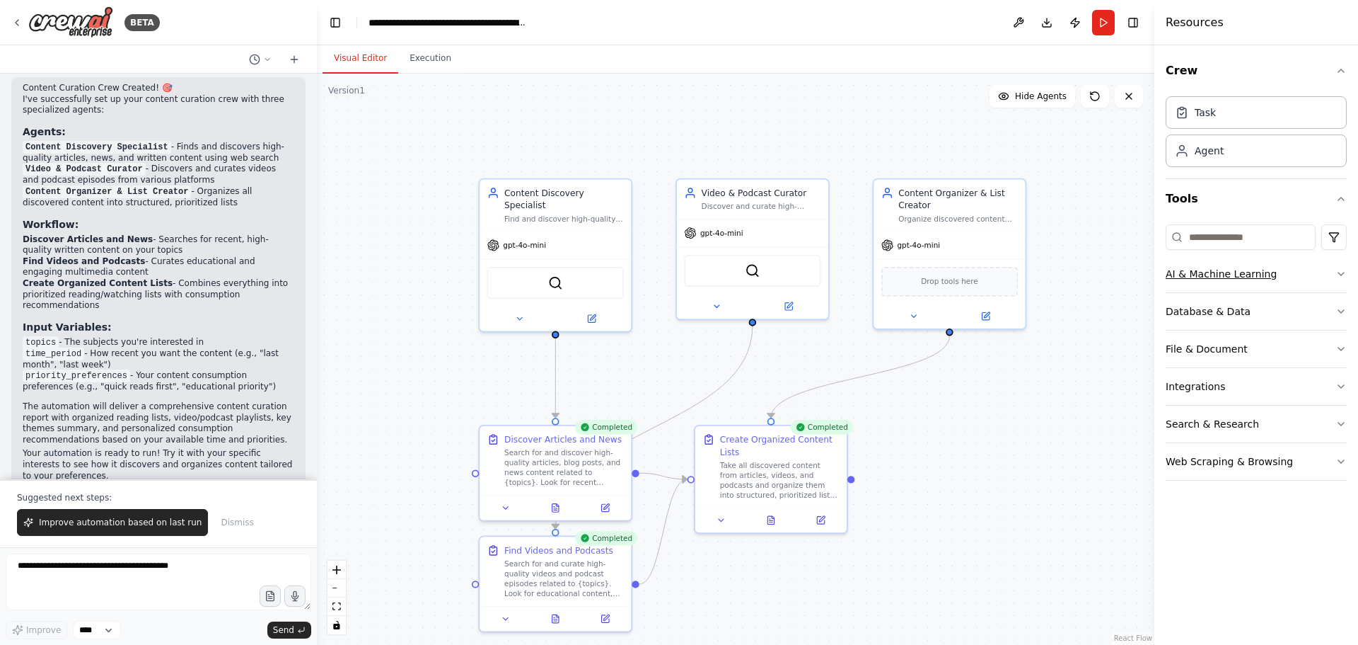
click at [1233, 284] on button "AI & Machine Learning" at bounding box center [1256, 273] width 181 height 37
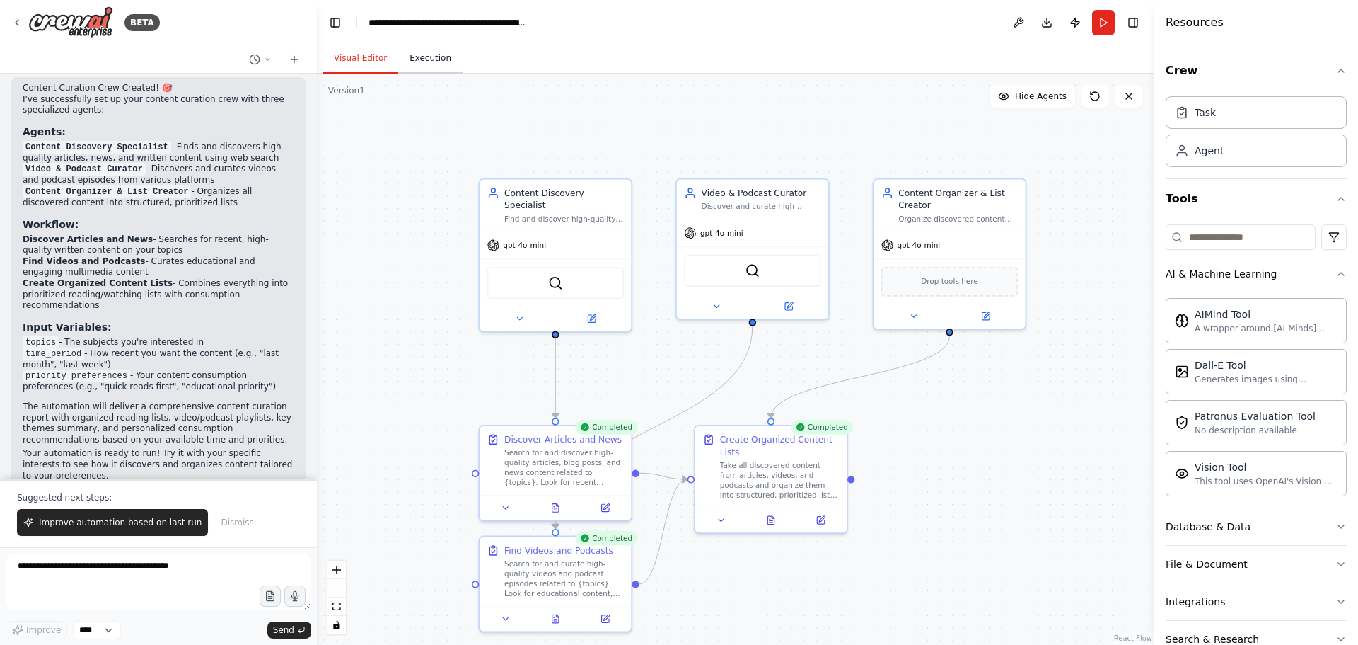
click at [429, 52] on button "Execution" at bounding box center [430, 59] width 64 height 30
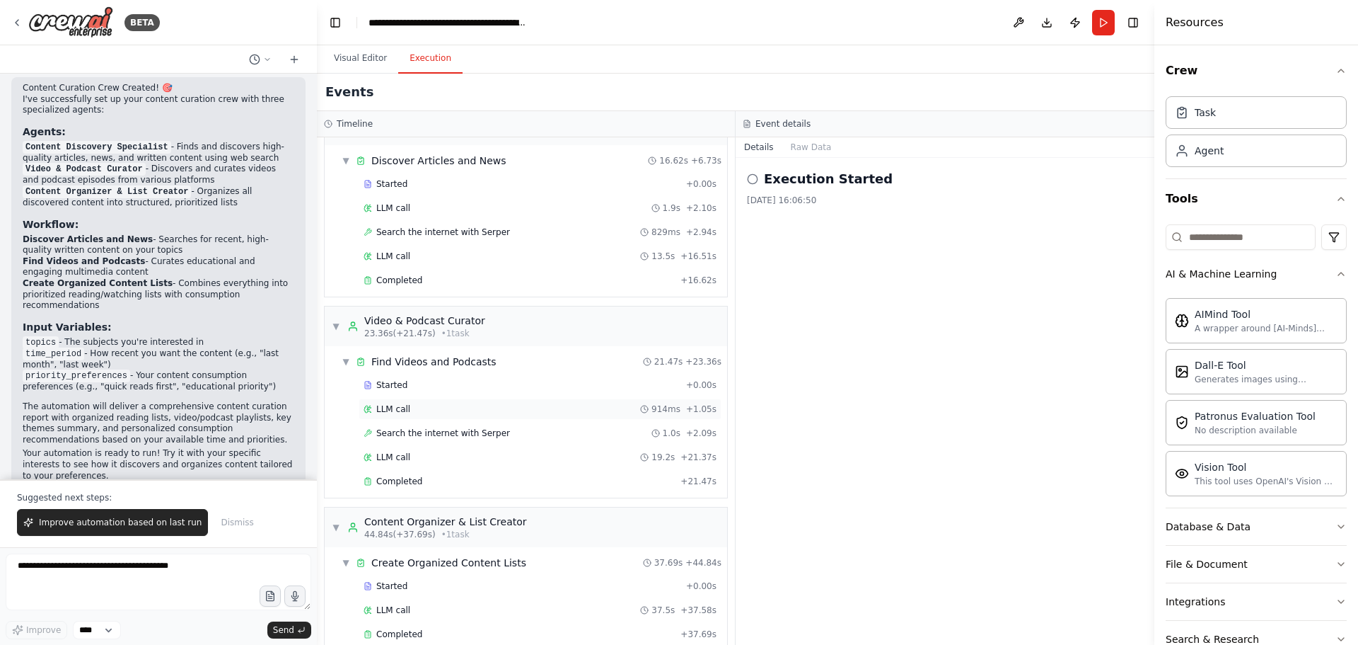
scroll to position [62, 0]
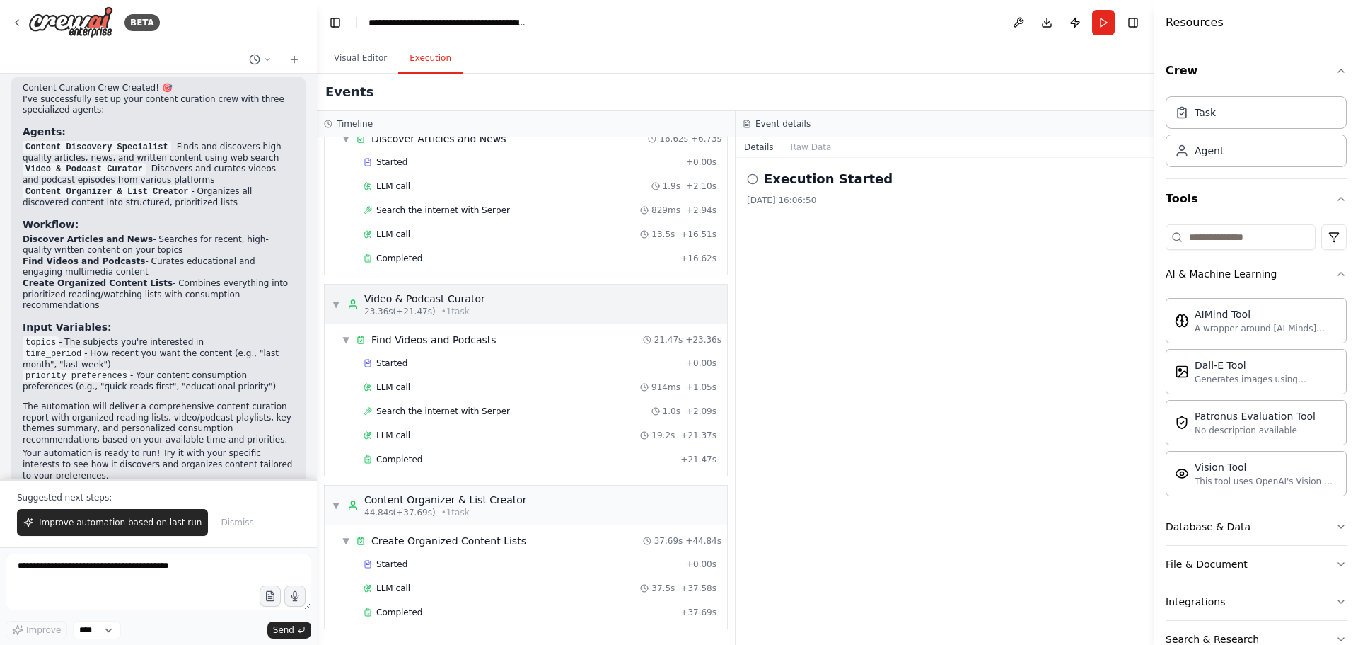
click at [480, 306] on div "▼ Video & Podcast Curator 23.36s (+21.47s) • 1 task" at bounding box center [526, 304] width 403 height 40
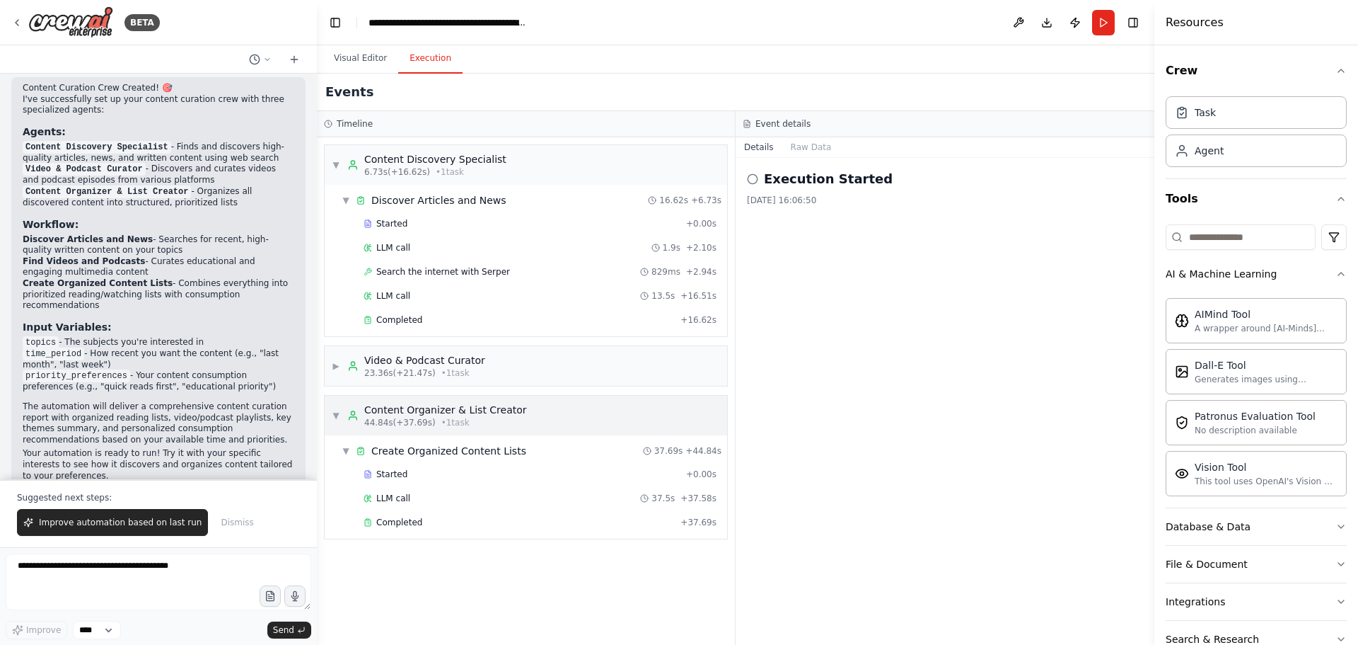
drag, startPoint x: 453, startPoint y: 418, endPoint x: 460, endPoint y: 419, distance: 7.1
click at [453, 419] on span "• 1 task" at bounding box center [456, 422] width 28 height 11
click at [432, 158] on div "Content Discovery Specialist" at bounding box center [435, 159] width 142 height 14
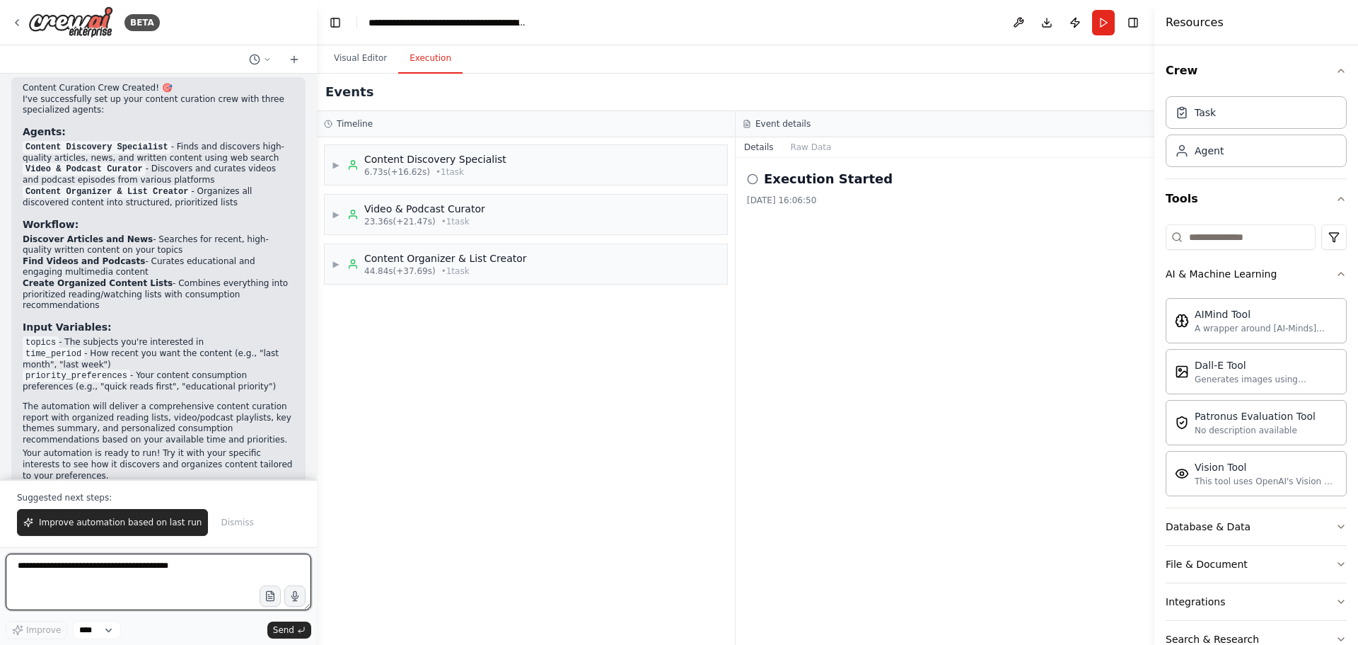
click at [81, 580] on textarea at bounding box center [159, 581] width 306 height 57
